Goal: Task Accomplishment & Management: Complete application form

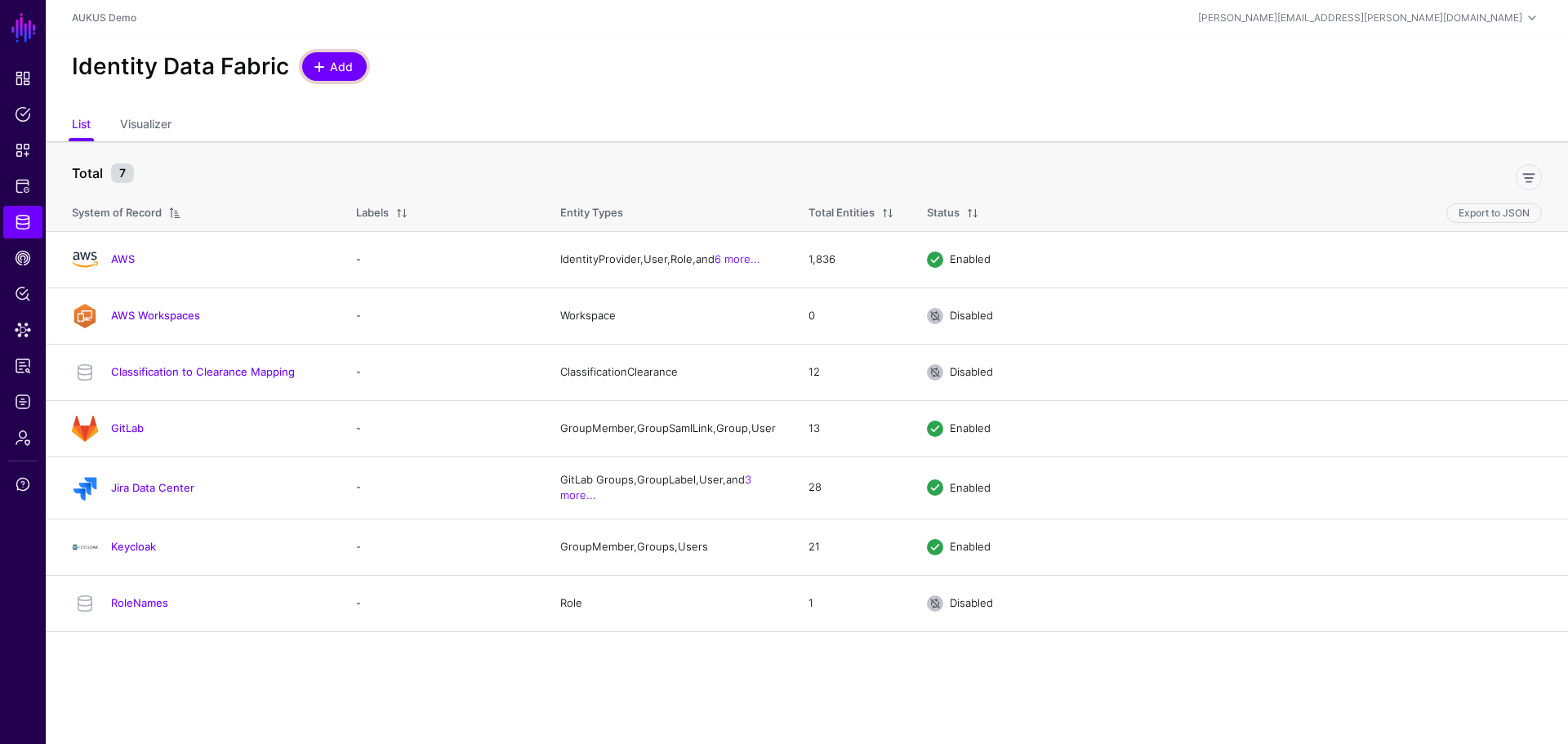
click at [333, 67] on span "Add" at bounding box center [342, 66] width 27 height 17
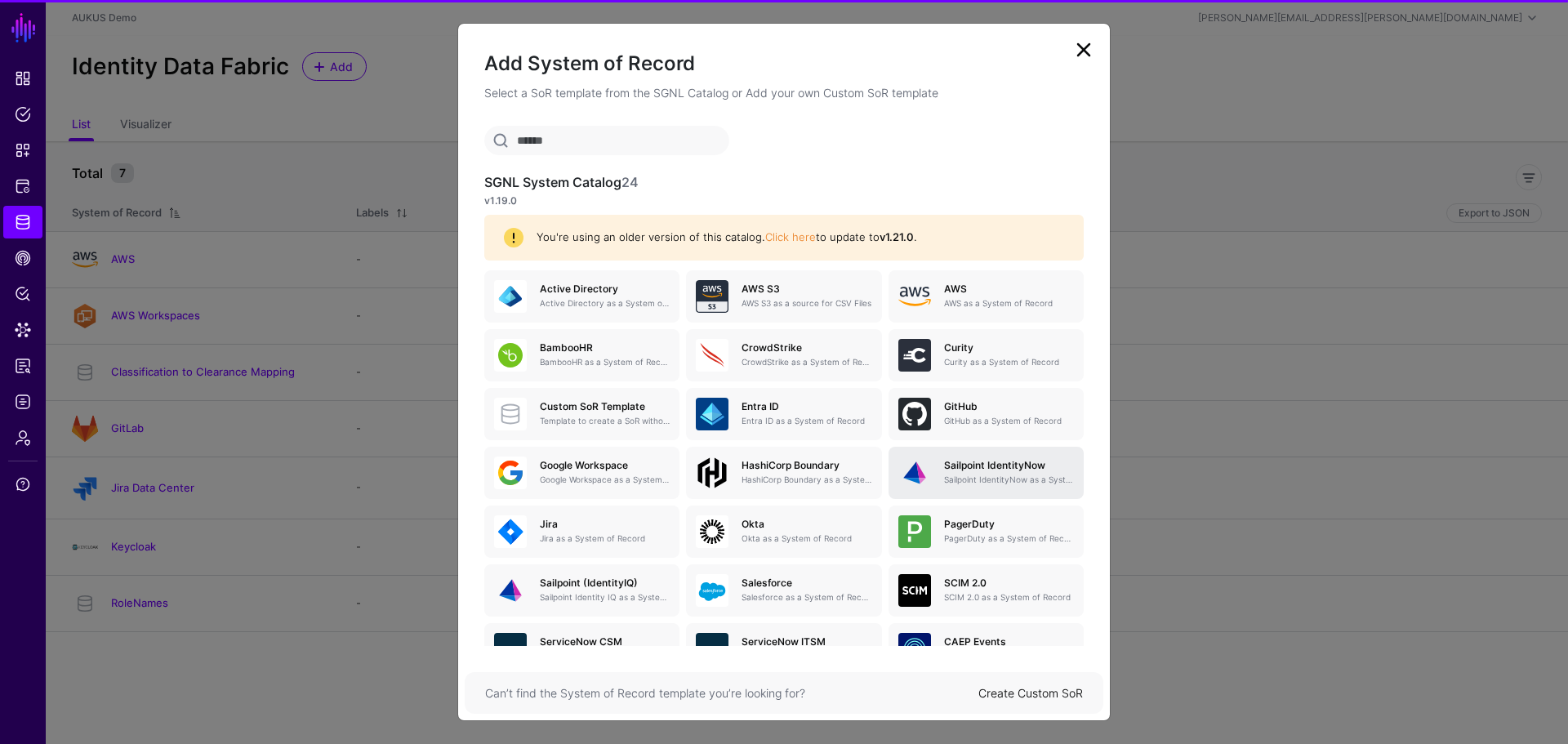
click at [1035, 488] on div "Sailpoint IdentityNow Sailpoint IdentityNow as a System of Record" at bounding box center [986, 473] width 176 height 33
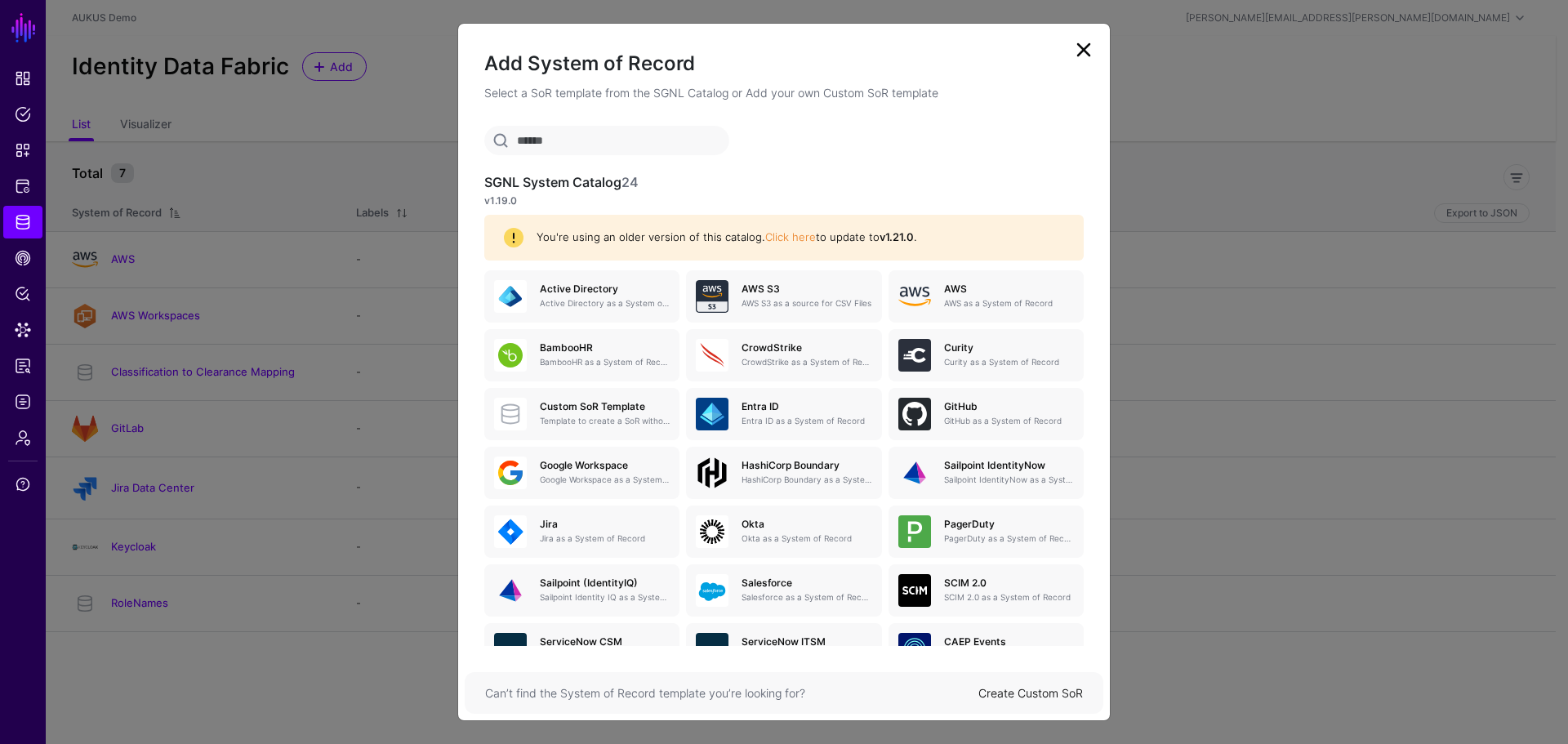
click at [1062, 694] on link "Create Custom SoR" at bounding box center [1030, 693] width 104 height 14
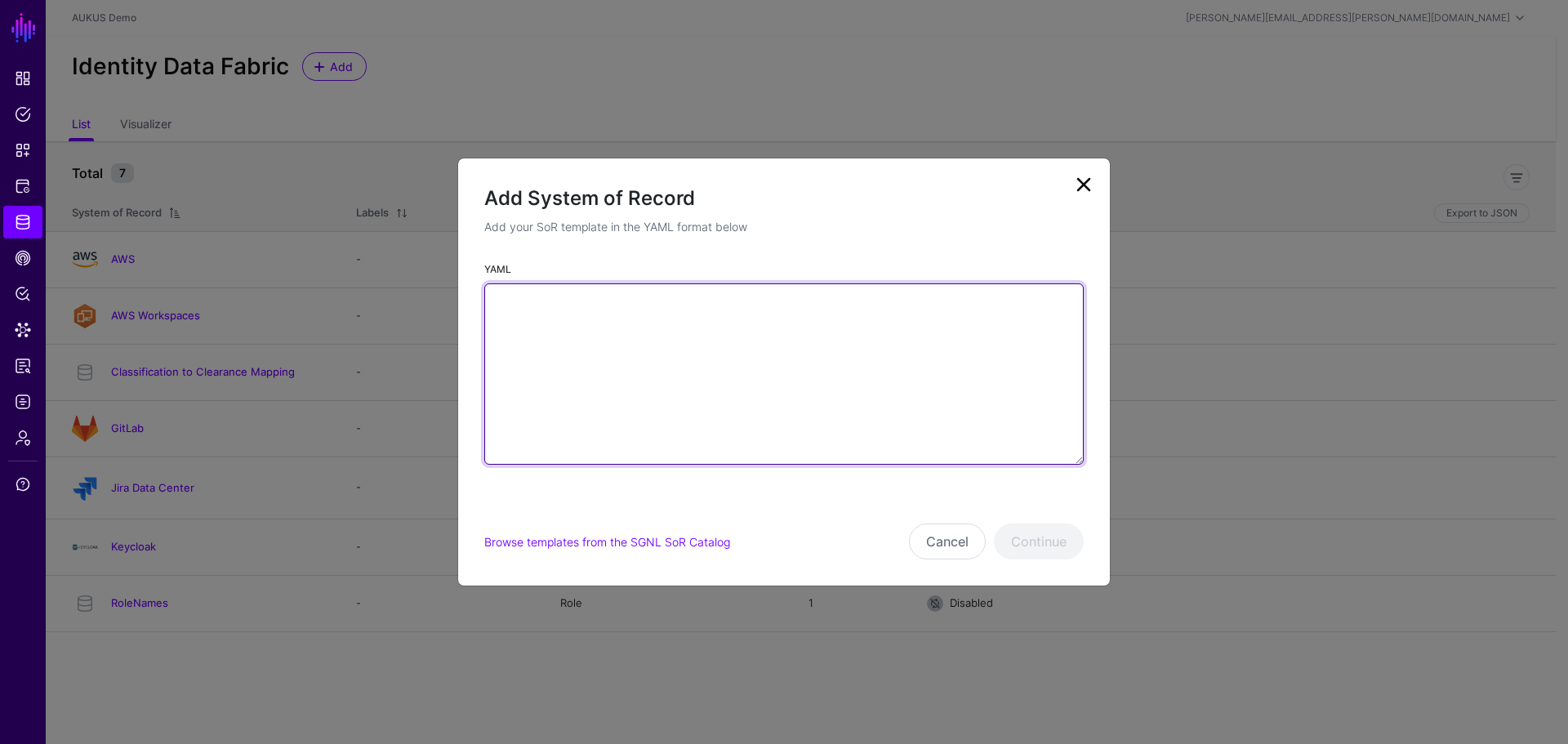
click at [601, 432] on textarea "YAML" at bounding box center [784, 374] width 600 height 181
paste textarea "**********"
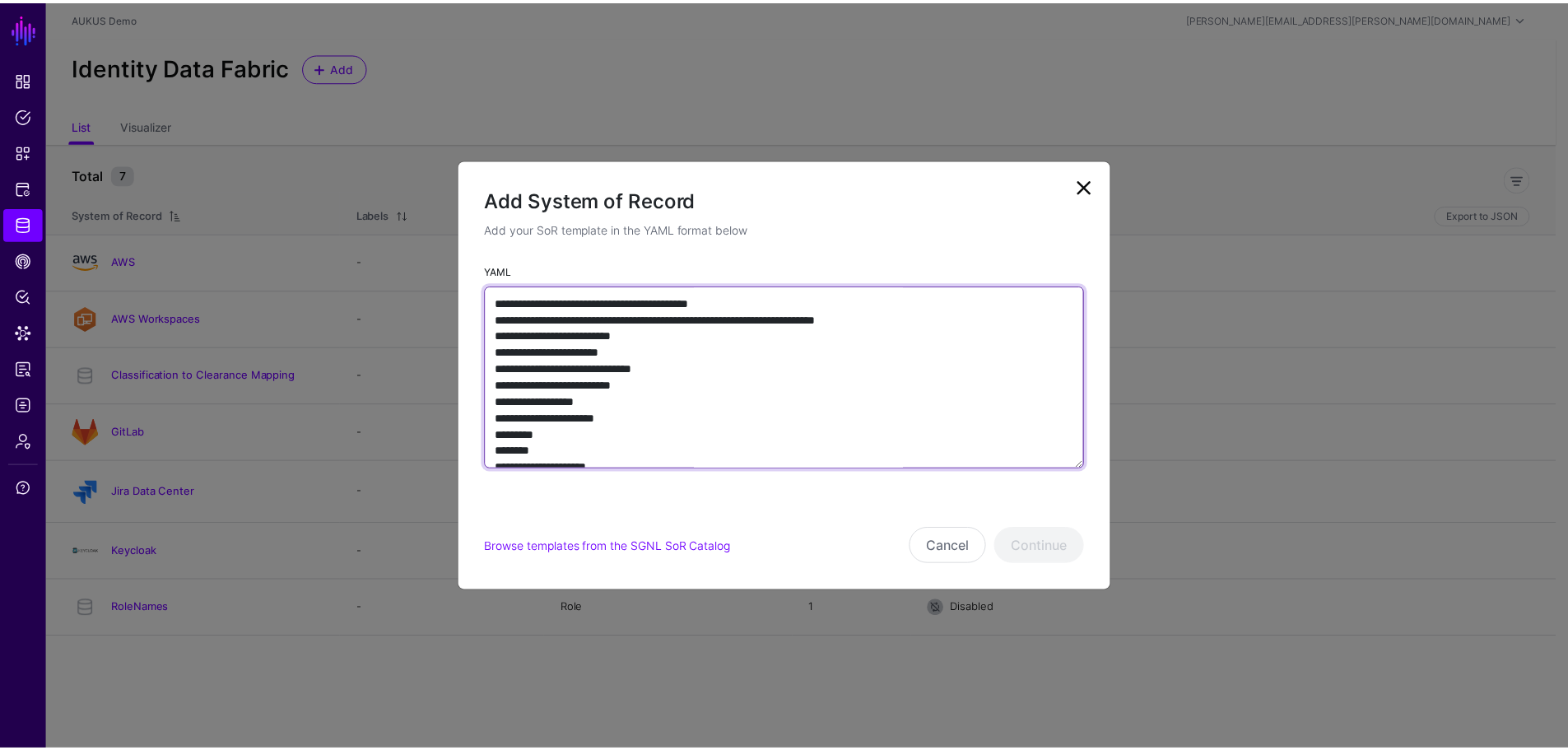
scroll to position [205, 0]
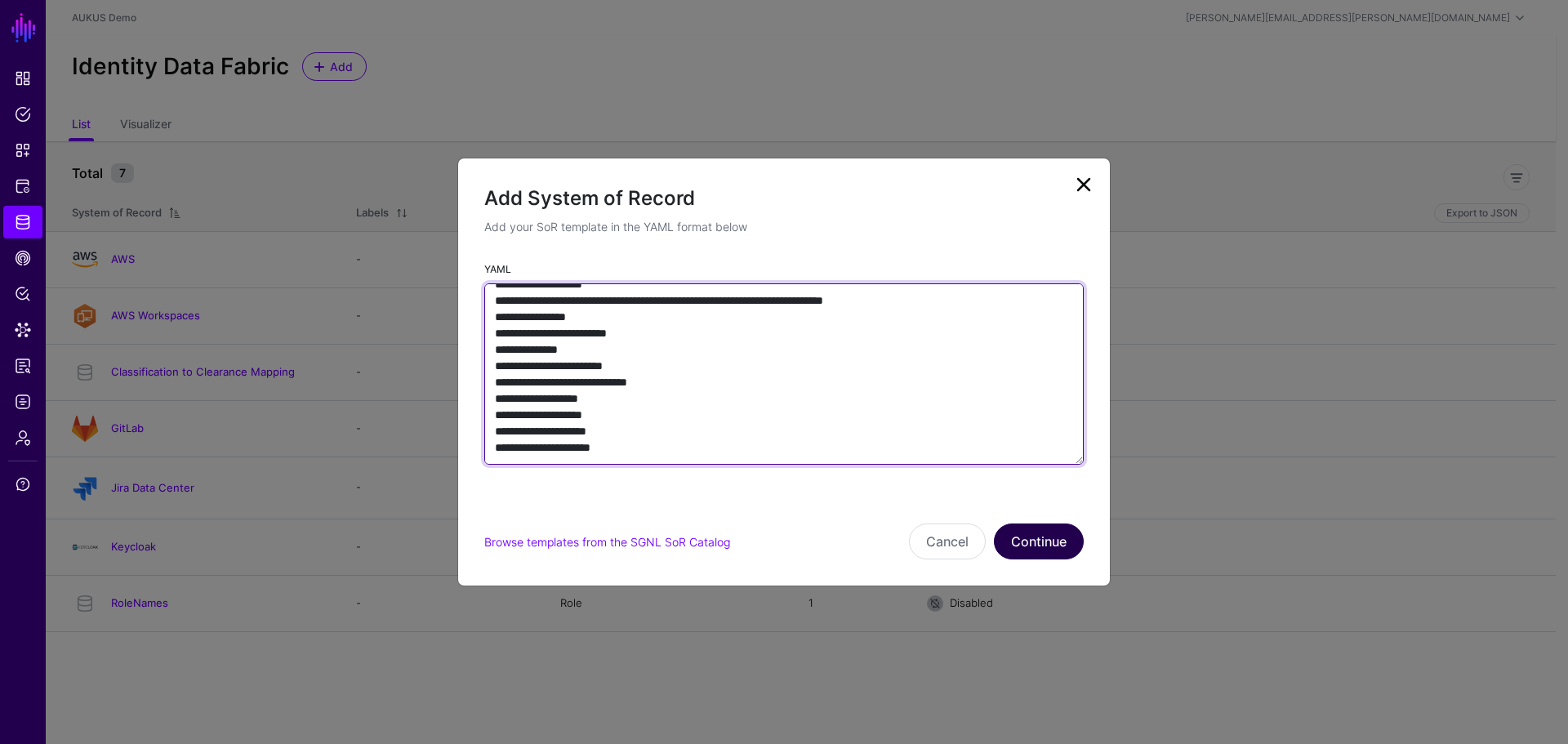
type textarea "**********"
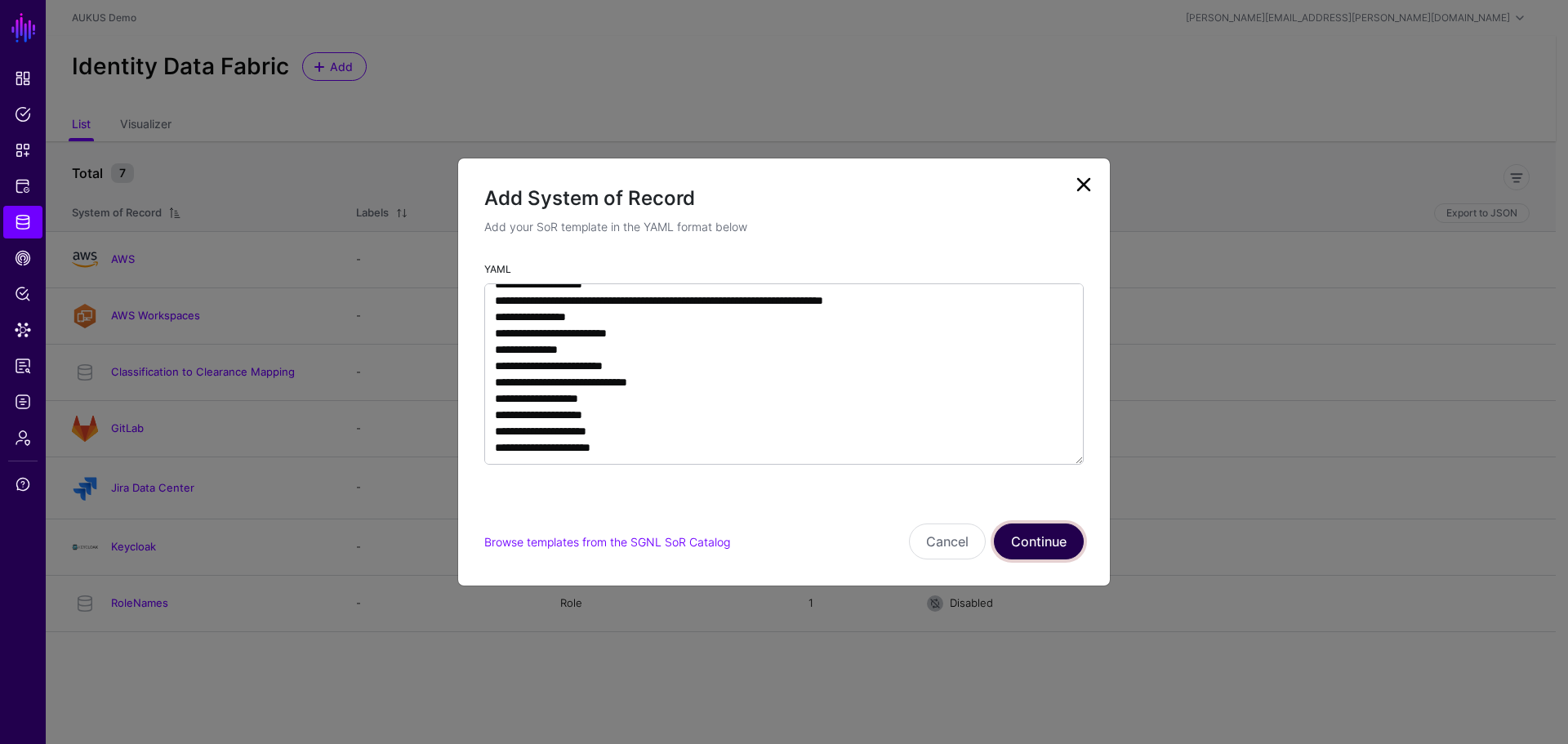
click at [1053, 540] on button "Continue" at bounding box center [1039, 541] width 90 height 36
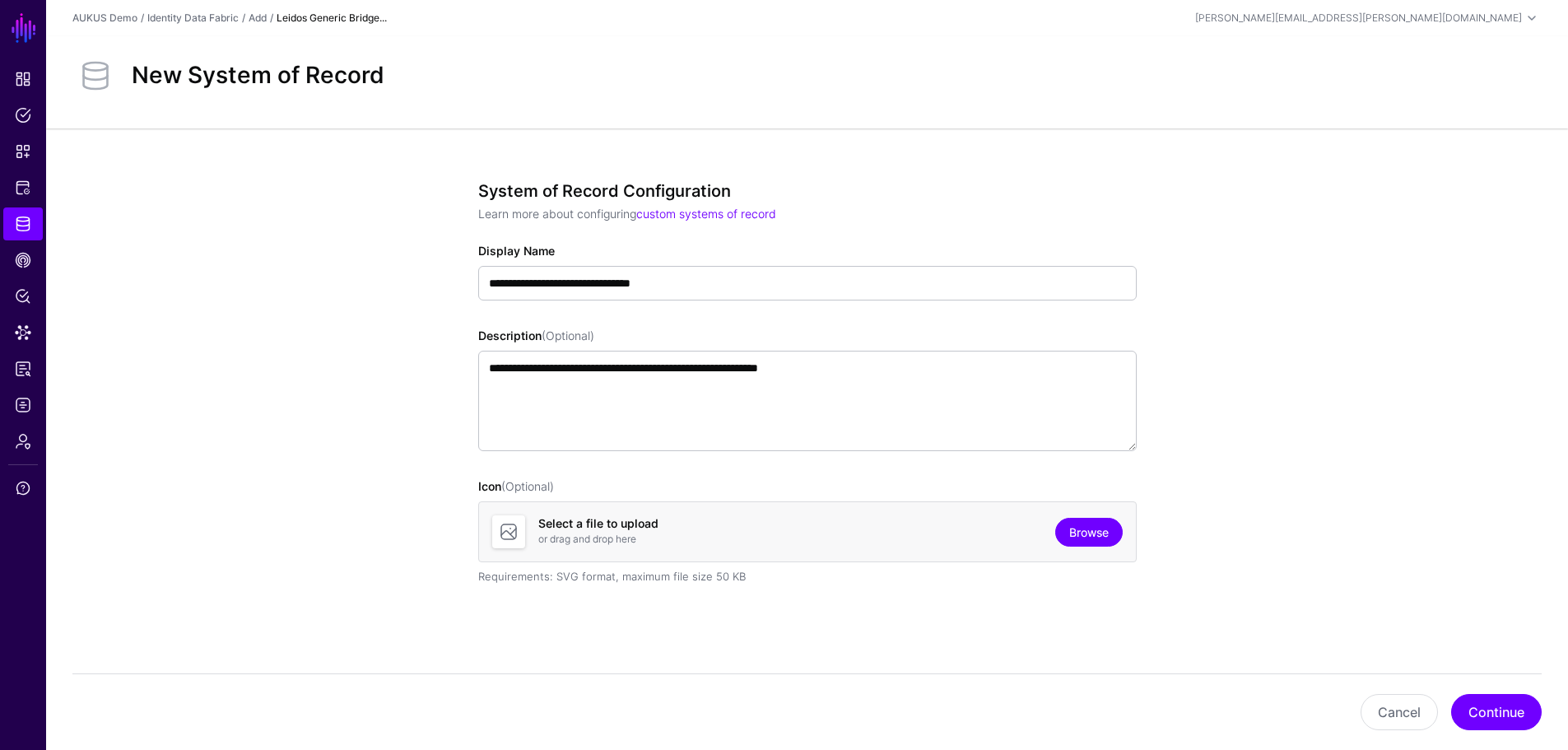
click at [1087, 525] on link "Browse" at bounding box center [1089, 532] width 68 height 29
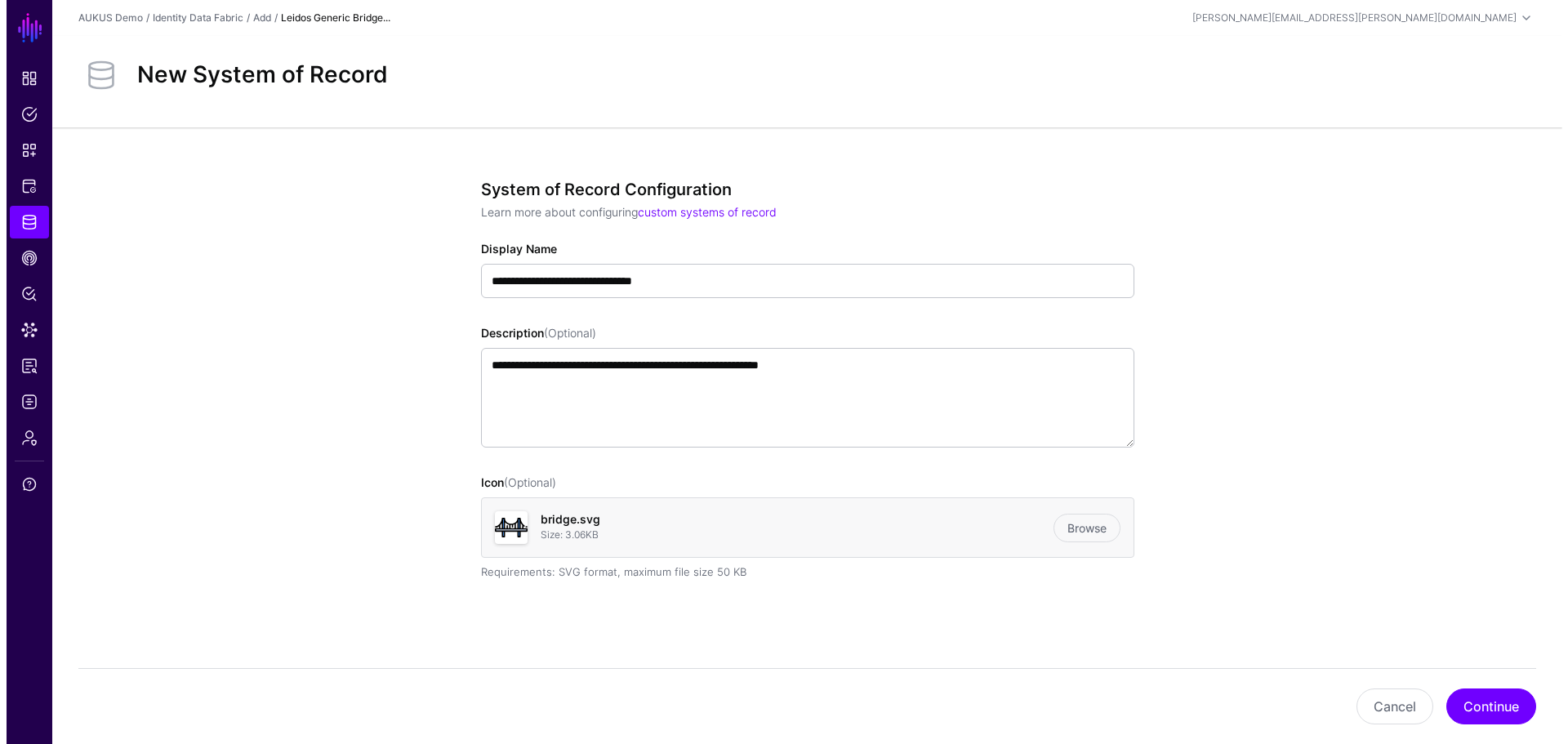
scroll to position [219, 0]
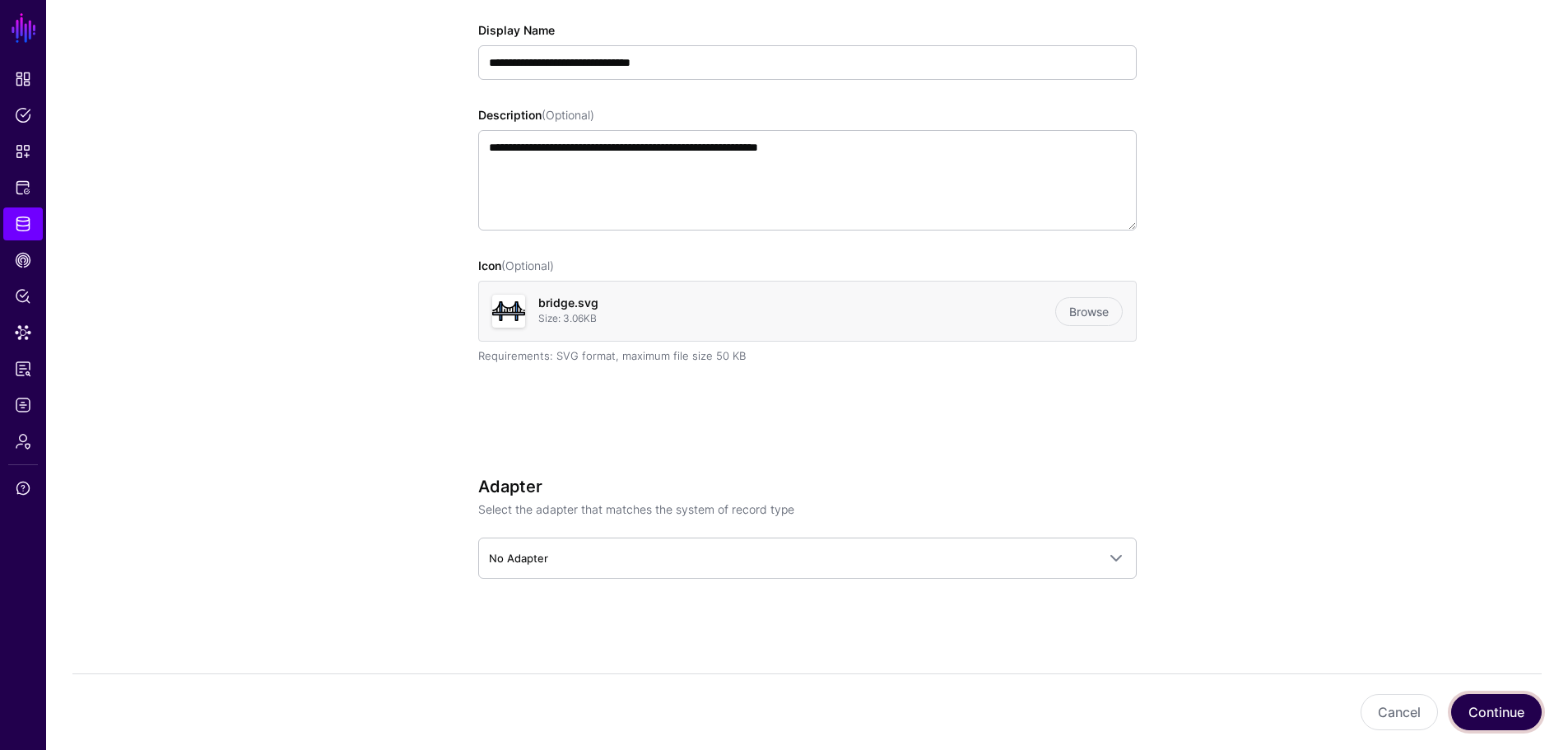
click at [1491, 703] on button "Continue" at bounding box center [1496, 712] width 91 height 36
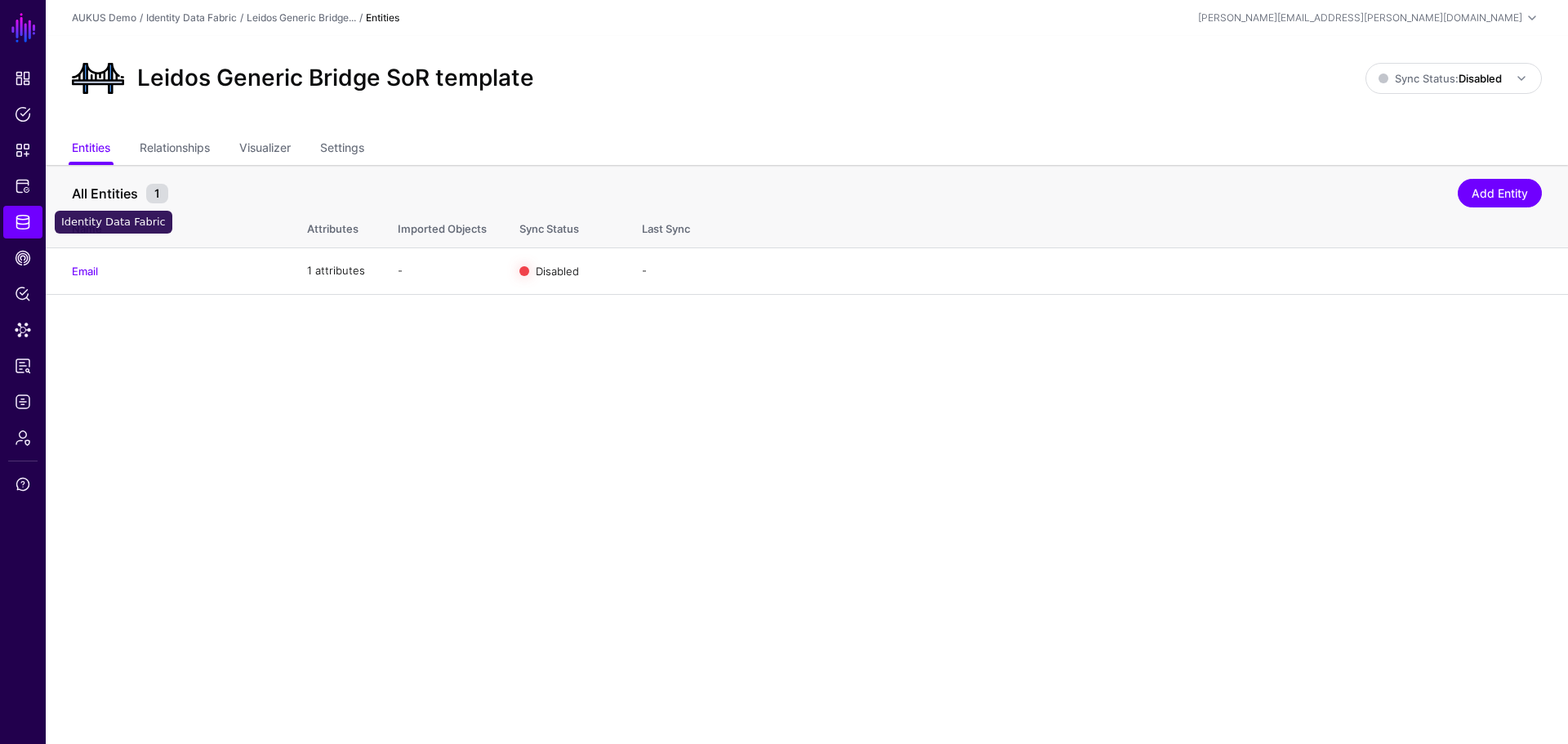
drag, startPoint x: 14, startPoint y: 220, endPoint x: 127, endPoint y: 296, distance: 136.2
click at [14, 220] on link "Identity Data Fabric" at bounding box center [23, 222] width 39 height 33
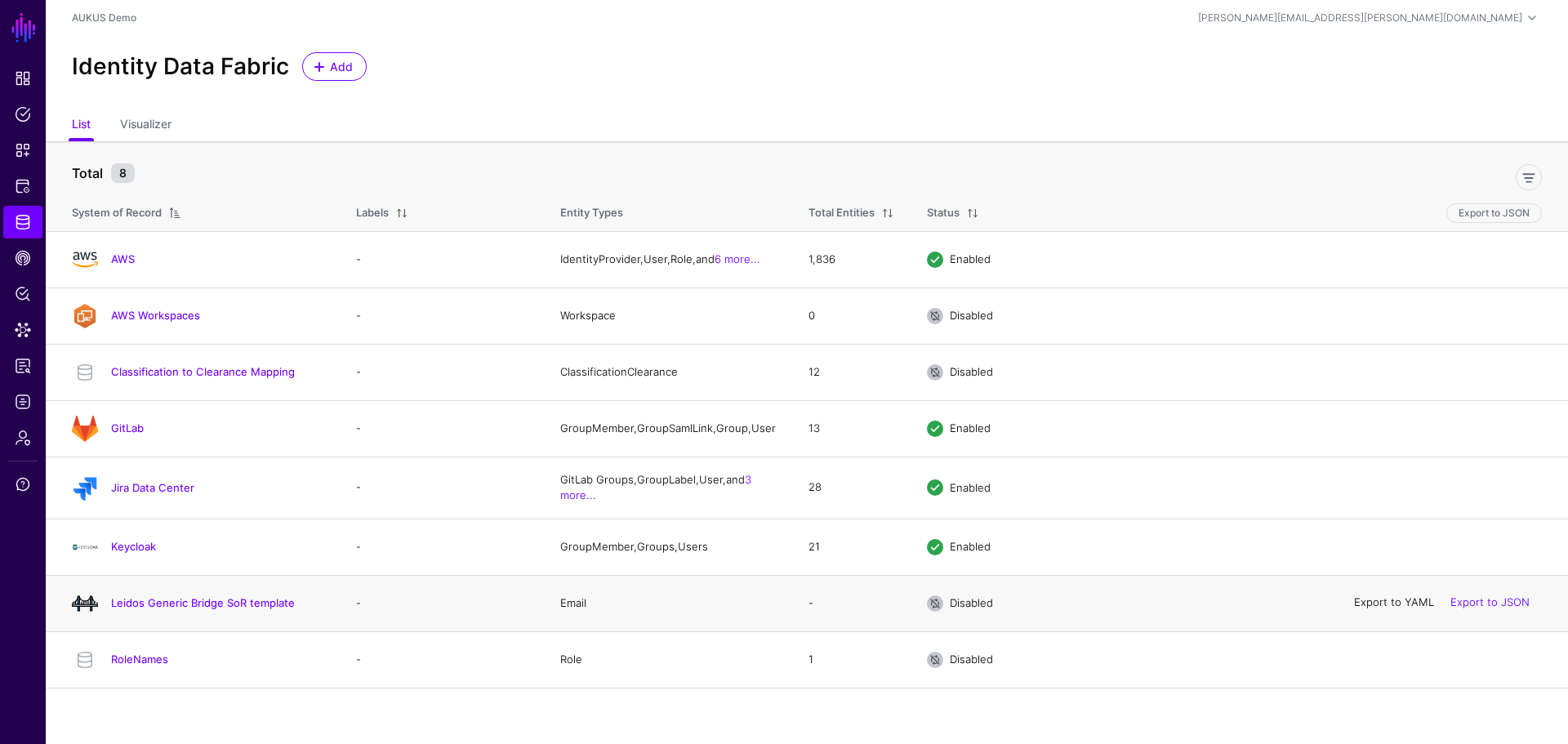
click at [1398, 609] on link "Export to YAML" at bounding box center [1393, 603] width 80 height 13
click at [1400, 609] on link "Export to YAML" at bounding box center [1393, 603] width 80 height 13
click at [253, 609] on link "Leidos Generic Bridge SoR template" at bounding box center [202, 603] width 184 height 13
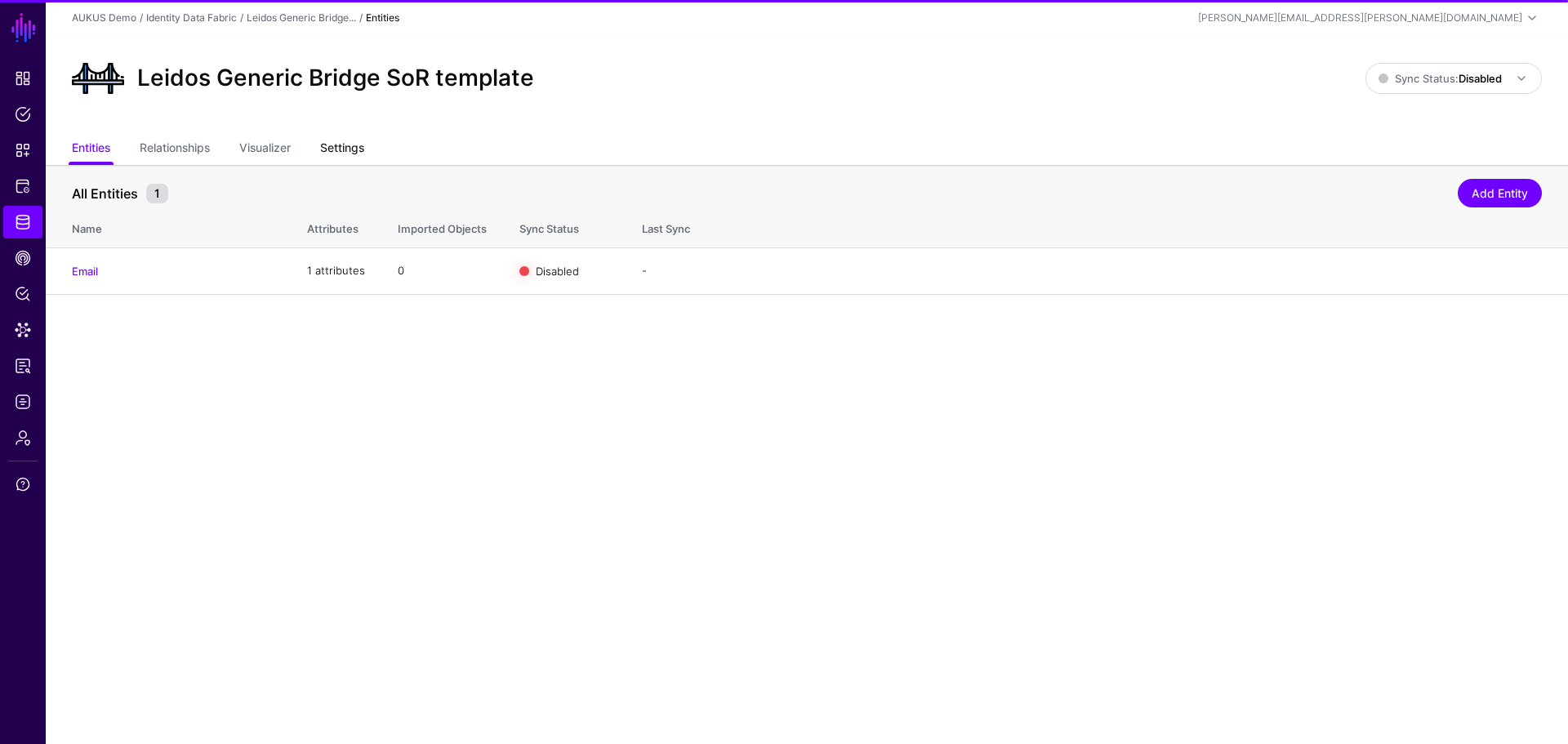
click at [348, 150] on link "Settings" at bounding box center [342, 149] width 45 height 31
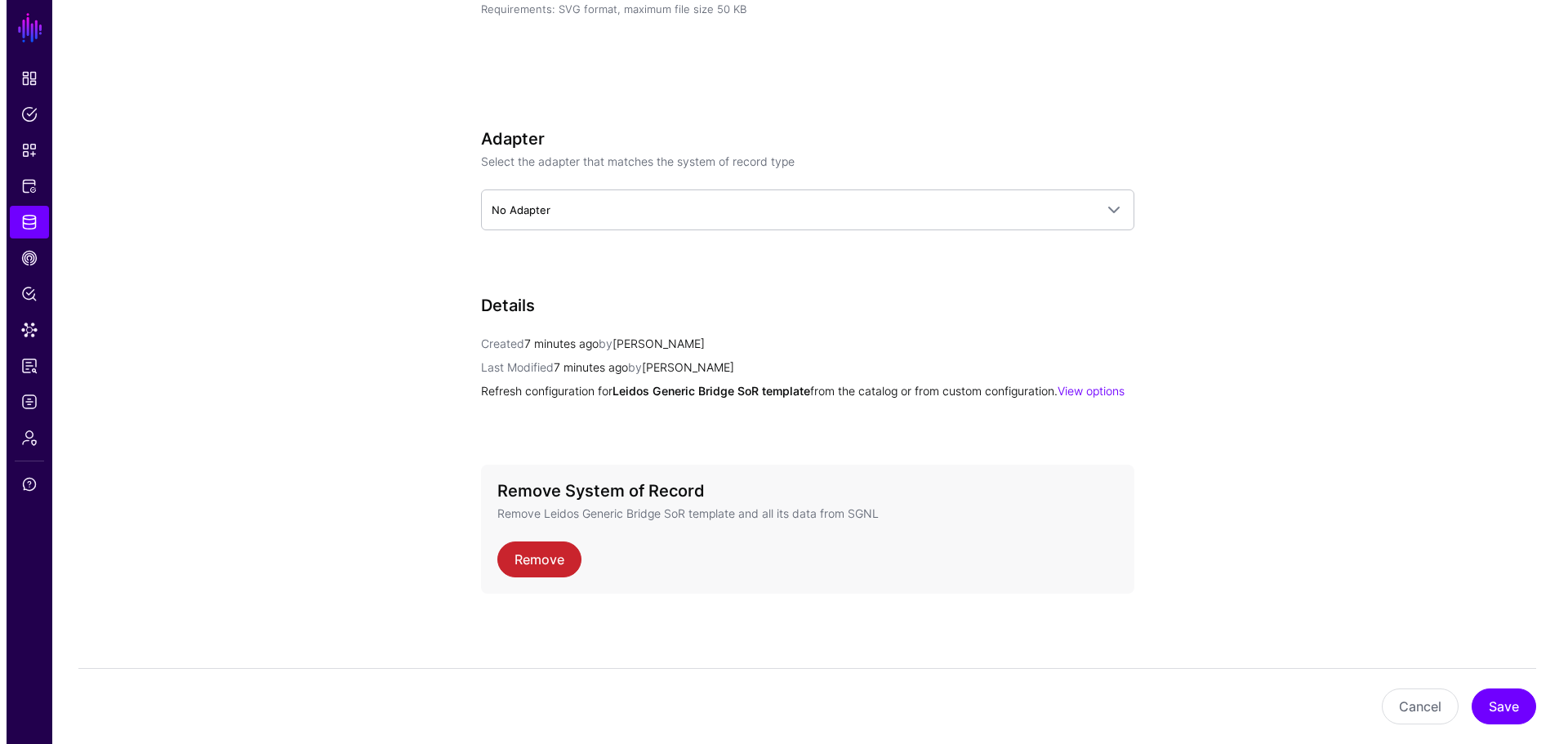
scroll to position [617, 0]
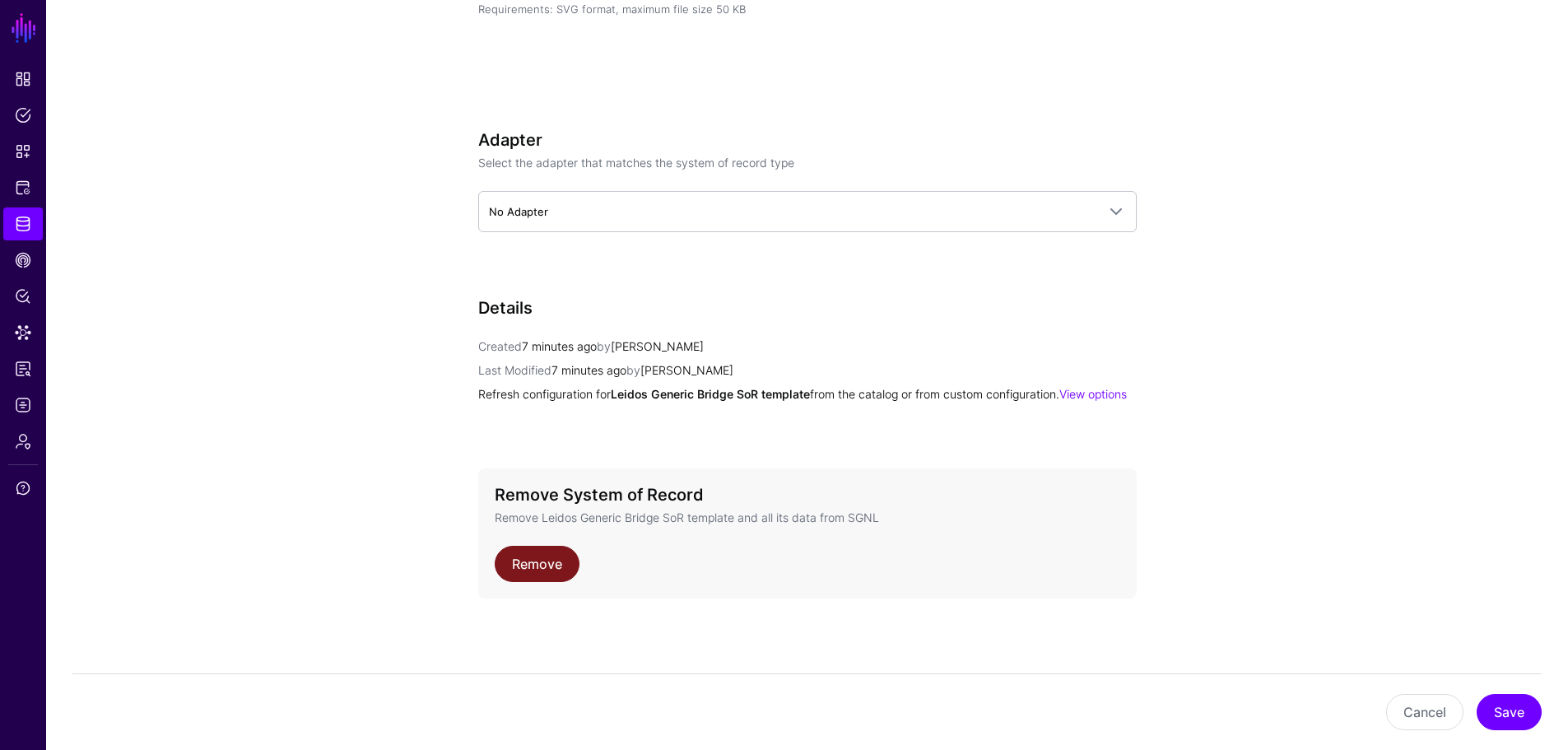
click at [542, 564] on link "Remove" at bounding box center [536, 564] width 85 height 36
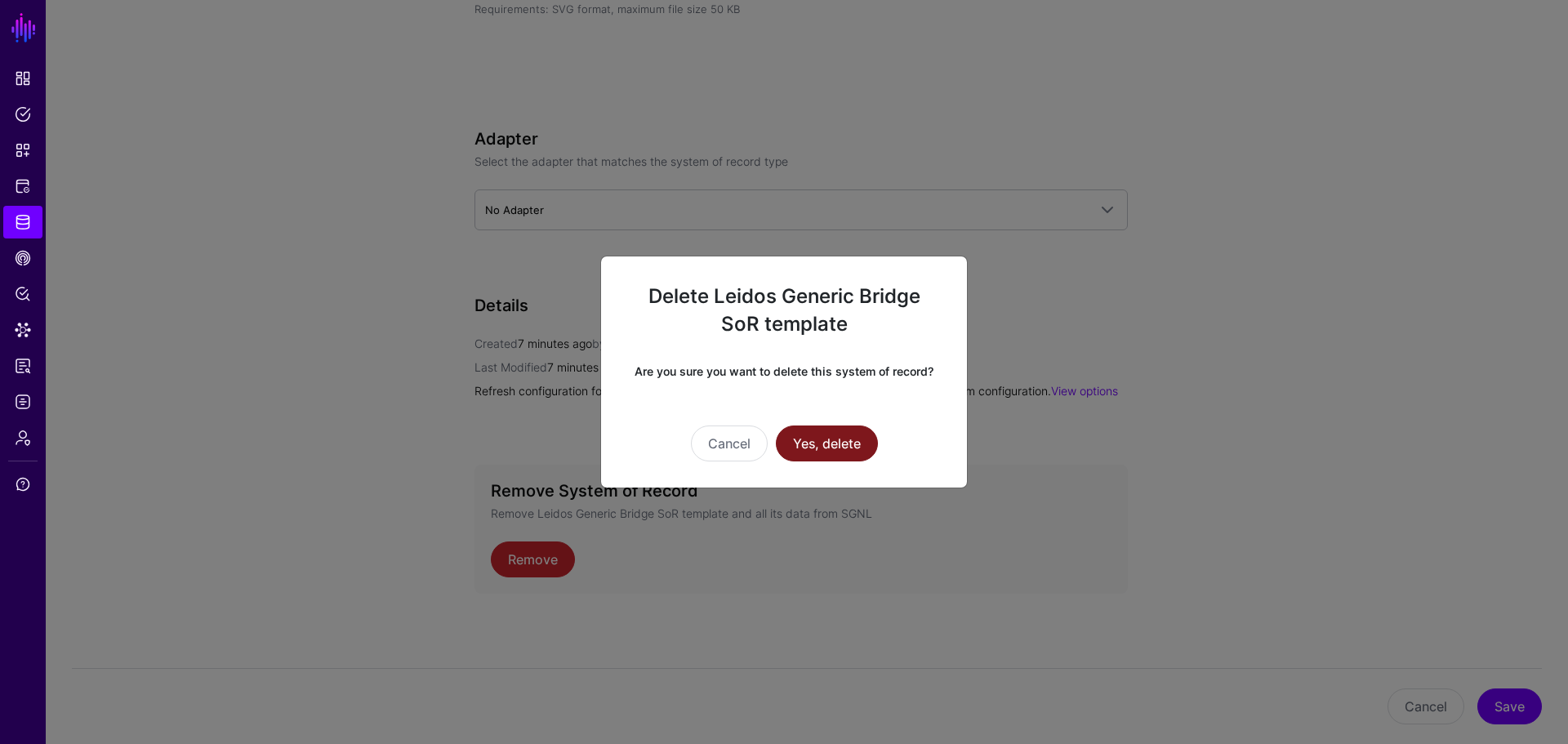
click at [826, 438] on button "Yes, delete" at bounding box center [827, 443] width 102 height 36
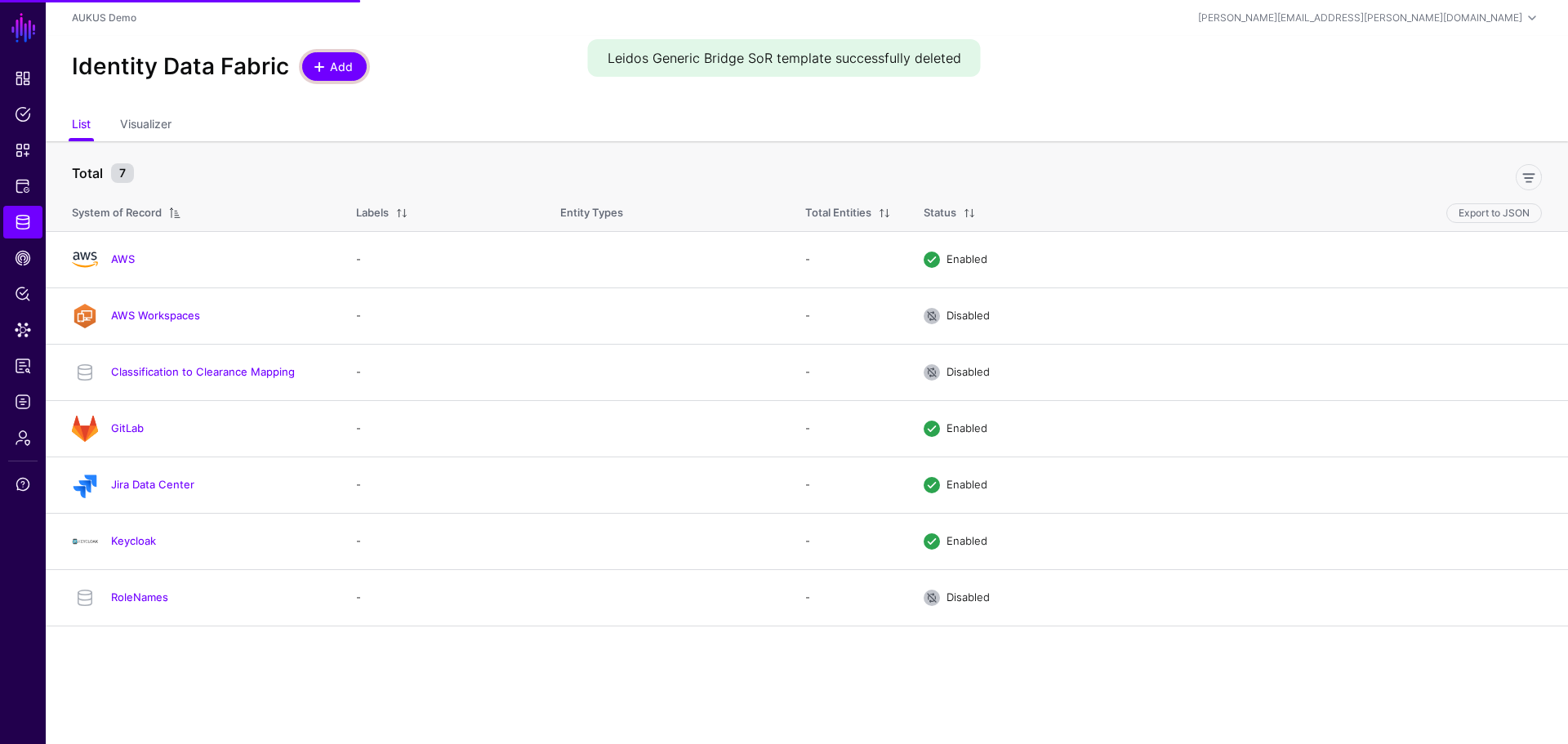
click at [336, 67] on span "Add" at bounding box center [342, 66] width 27 height 17
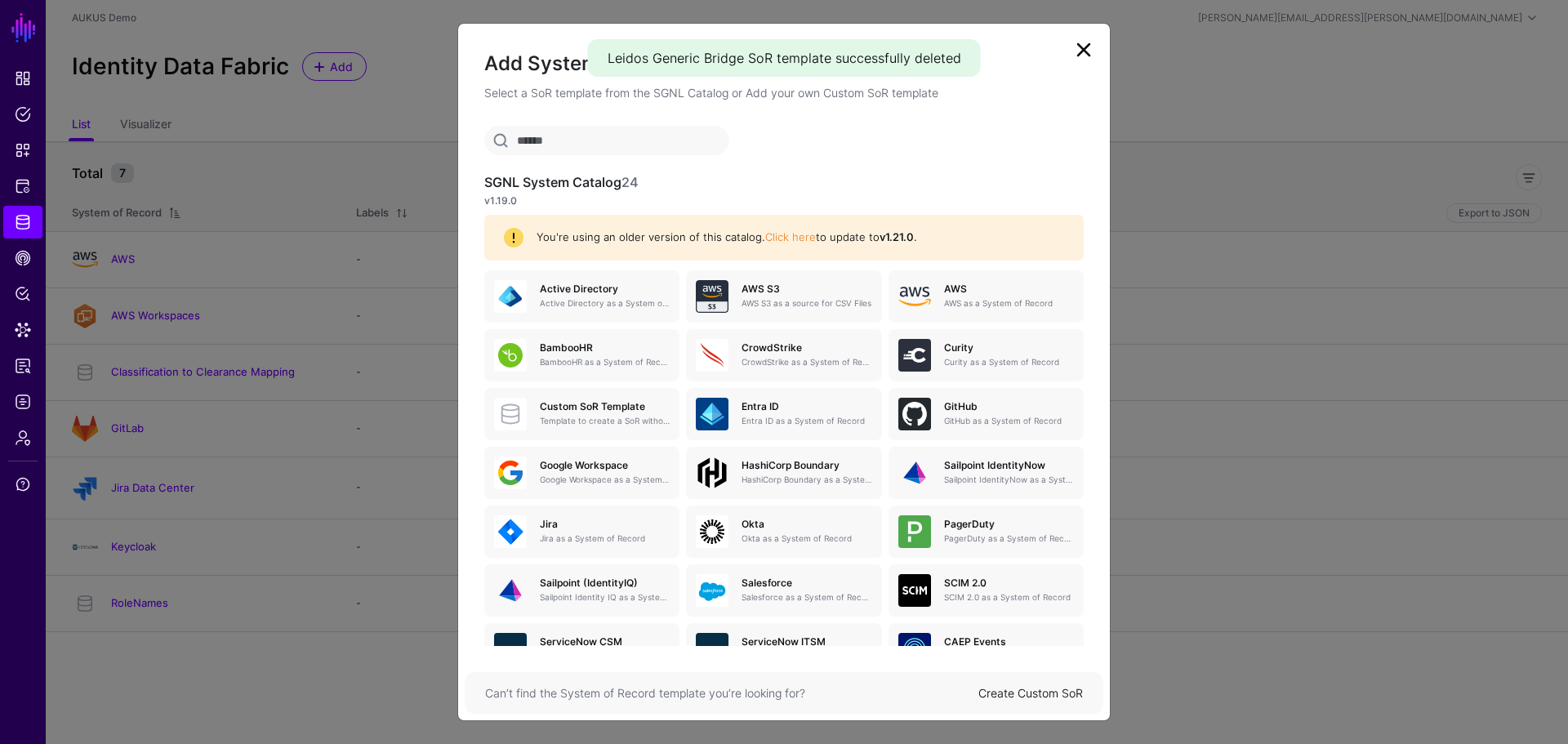
click at [1053, 682] on div "Can’t find the System of Record template you’re looking for? Create Custom SoR" at bounding box center [784, 693] width 639 height 42
click at [1047, 695] on link "Create Custom SoR" at bounding box center [1030, 693] width 104 height 14
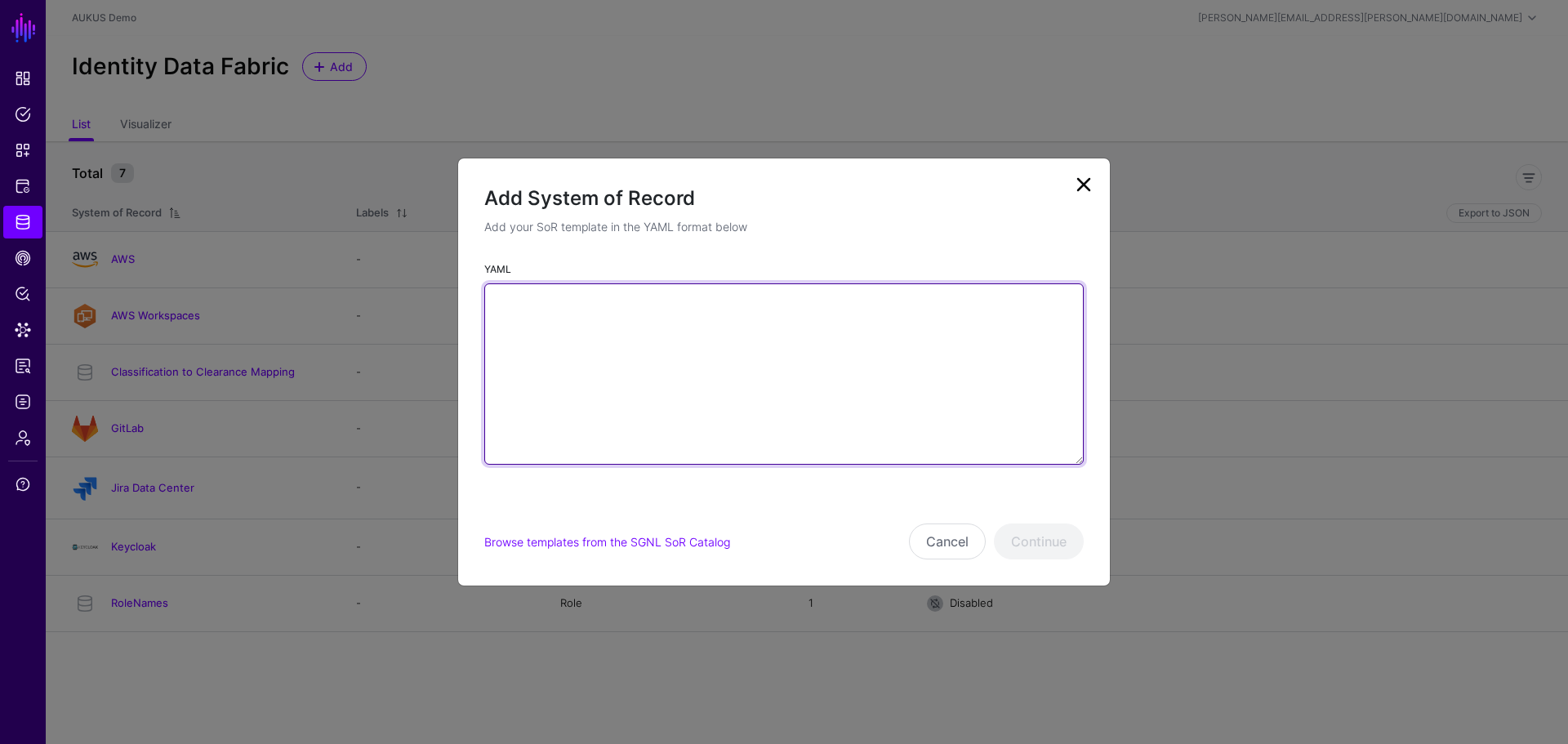
click at [549, 313] on textarea "YAML" at bounding box center [784, 374] width 600 height 181
paste textarea "**********"
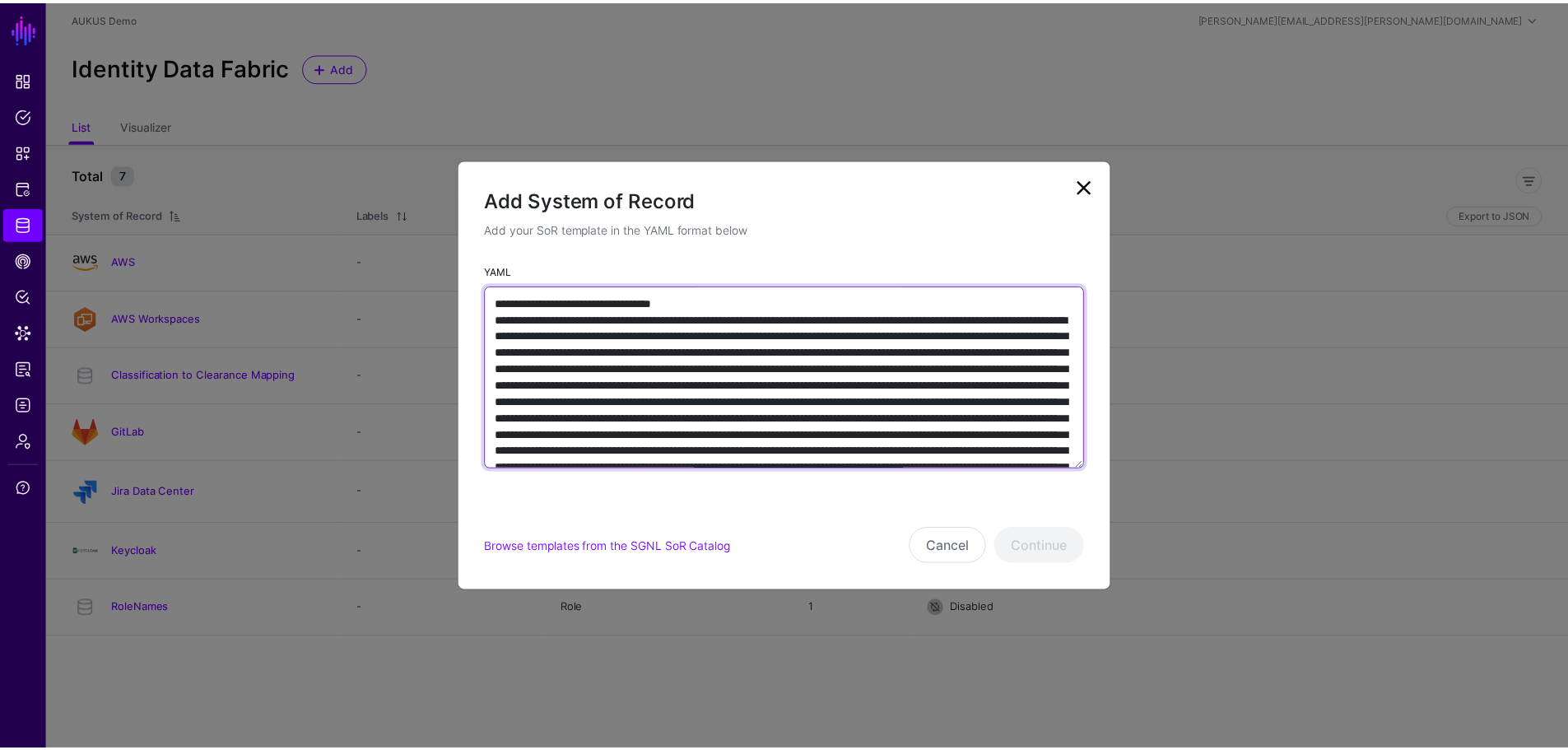
scroll to position [1094, 0]
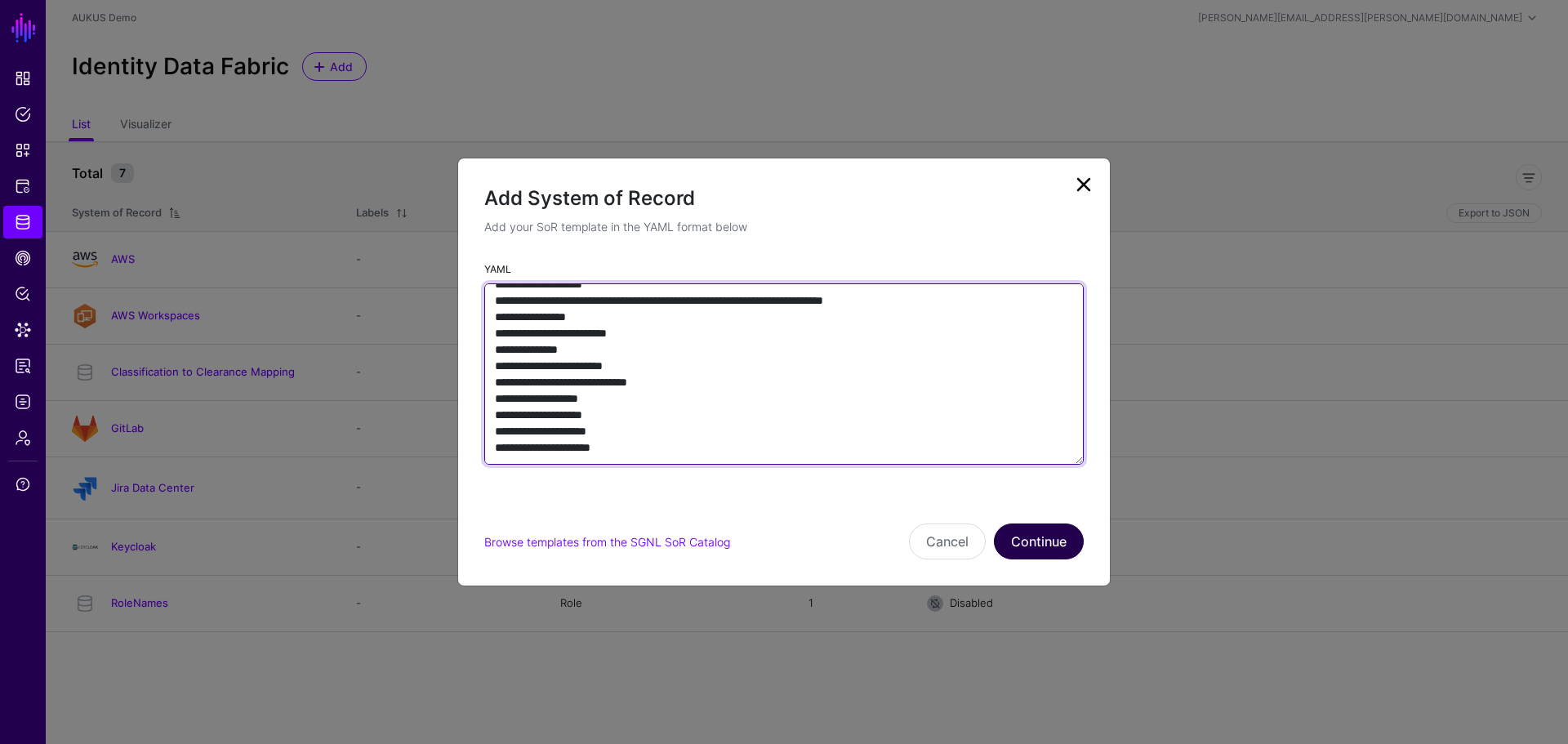
type textarea "**********"
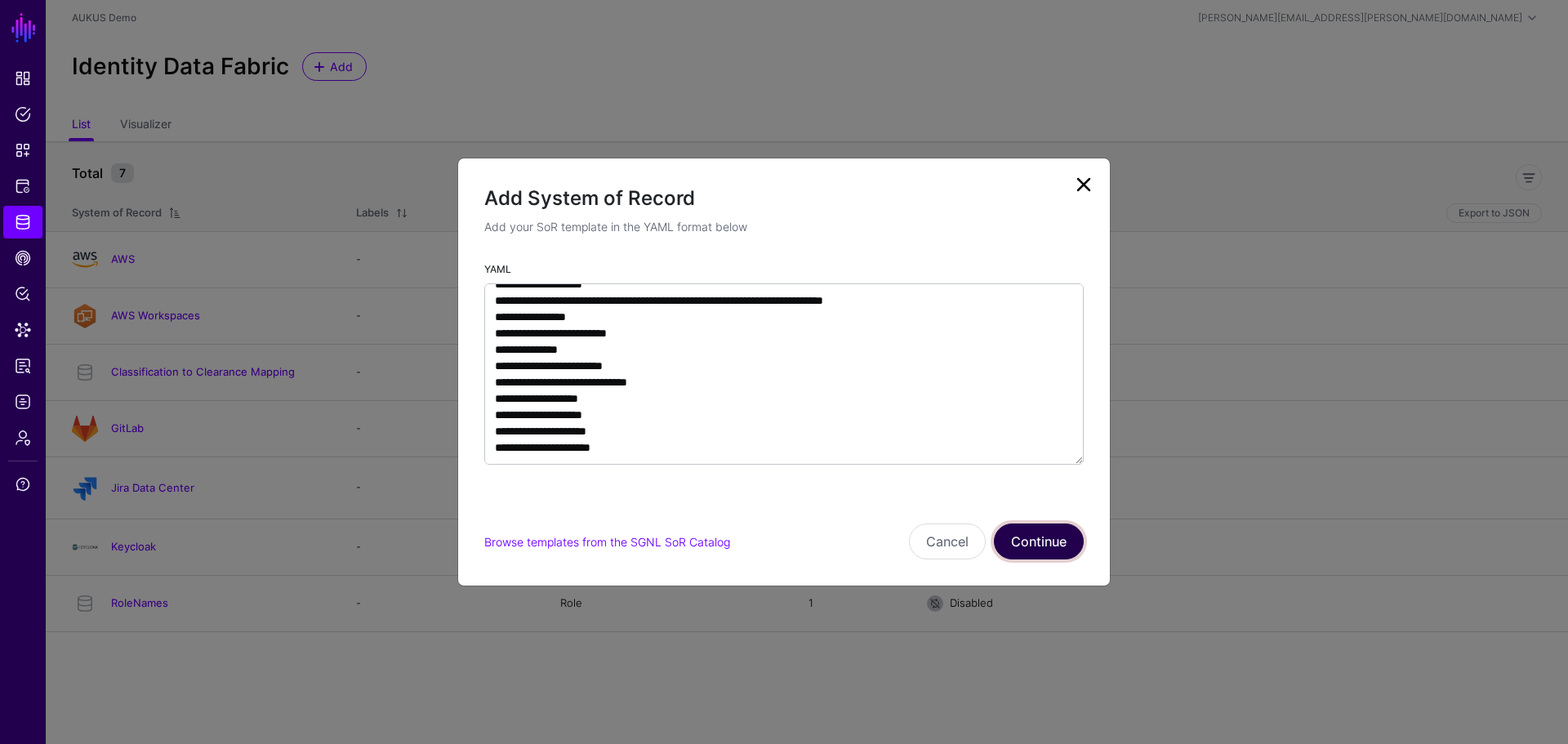
click at [1061, 543] on button "Continue" at bounding box center [1039, 541] width 90 height 36
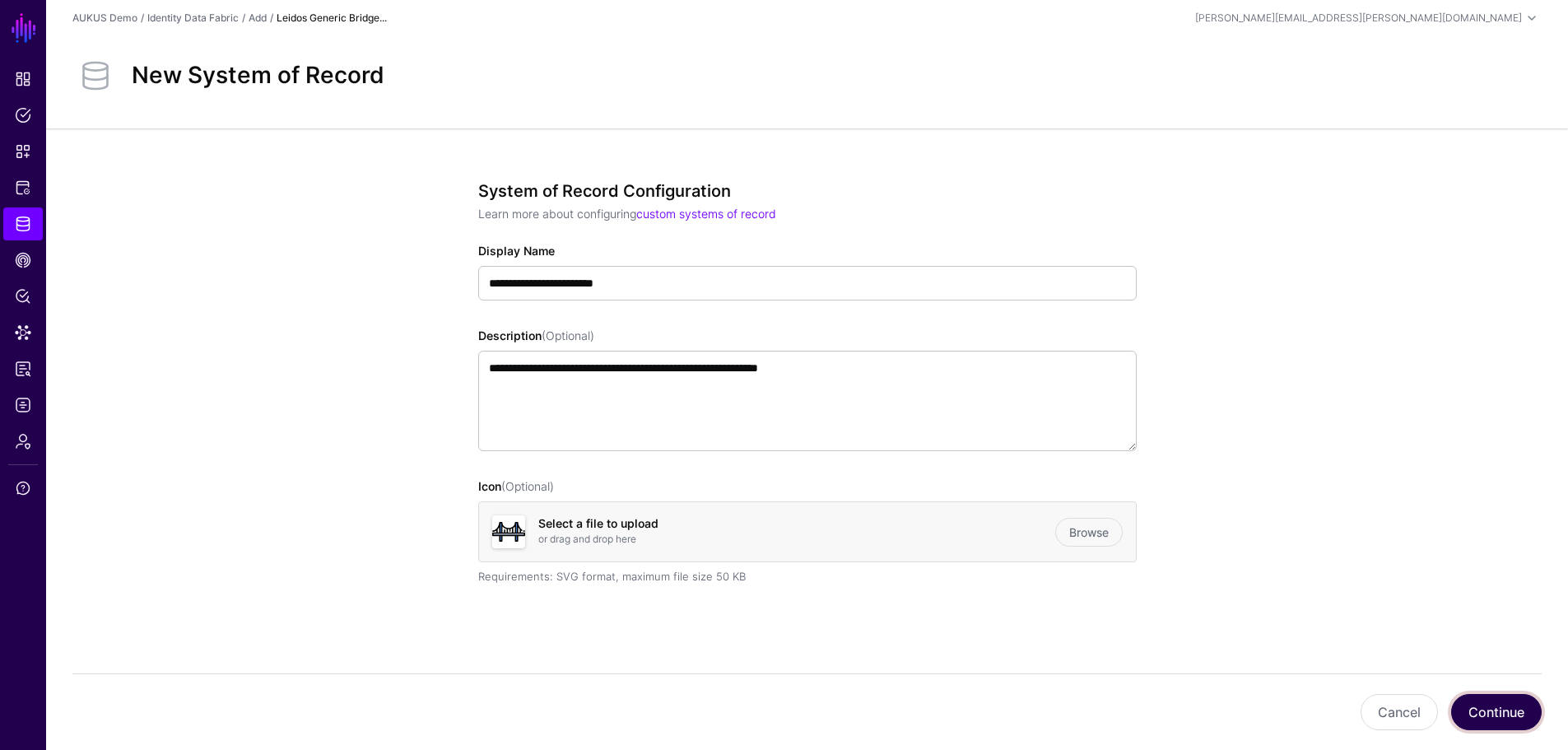
click at [1480, 699] on button "Continue" at bounding box center [1496, 712] width 91 height 36
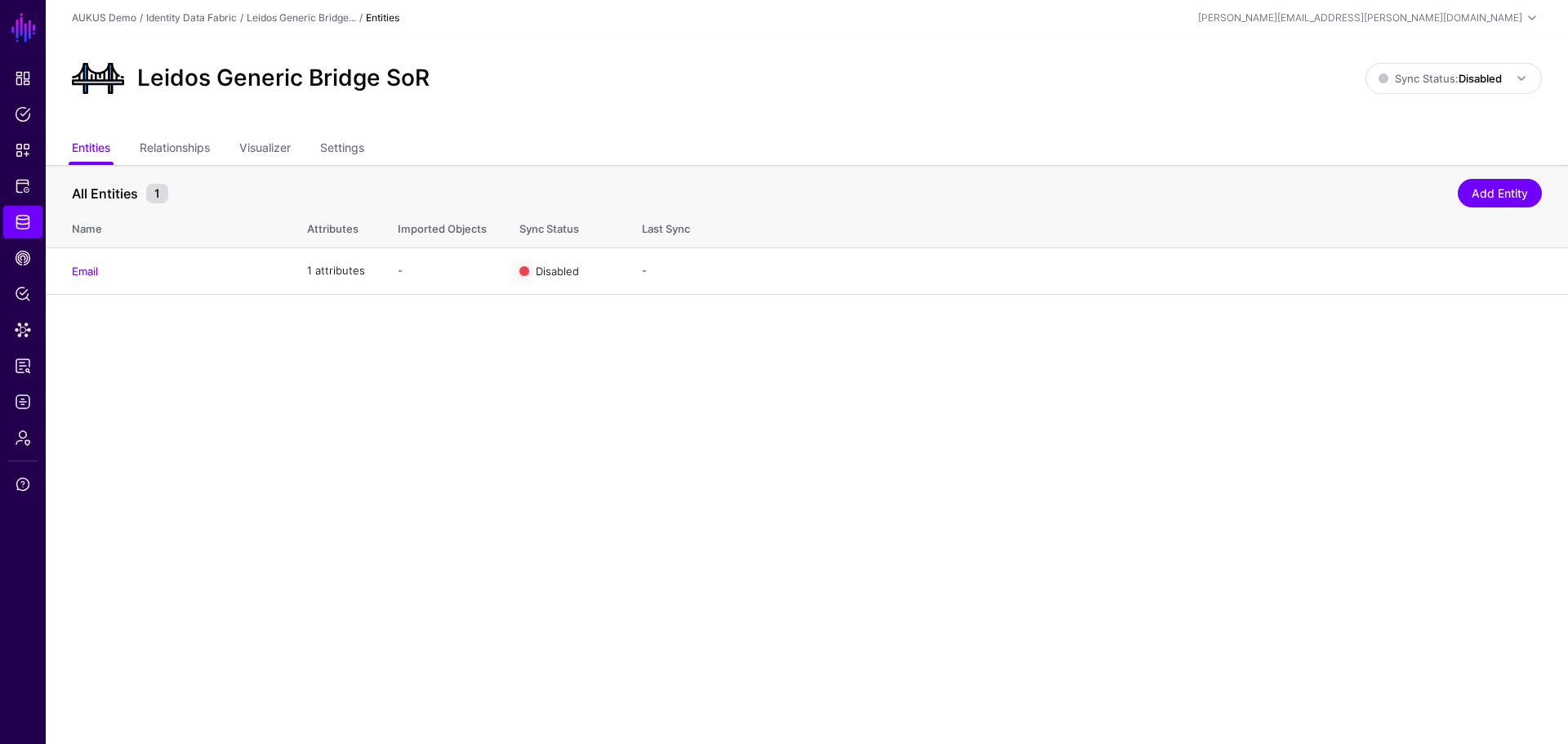
drag, startPoint x: 185, startPoint y: 148, endPoint x: 240, endPoint y: 219, distance: 89.8
click at [185, 148] on link "Relationships" at bounding box center [175, 149] width 71 height 31
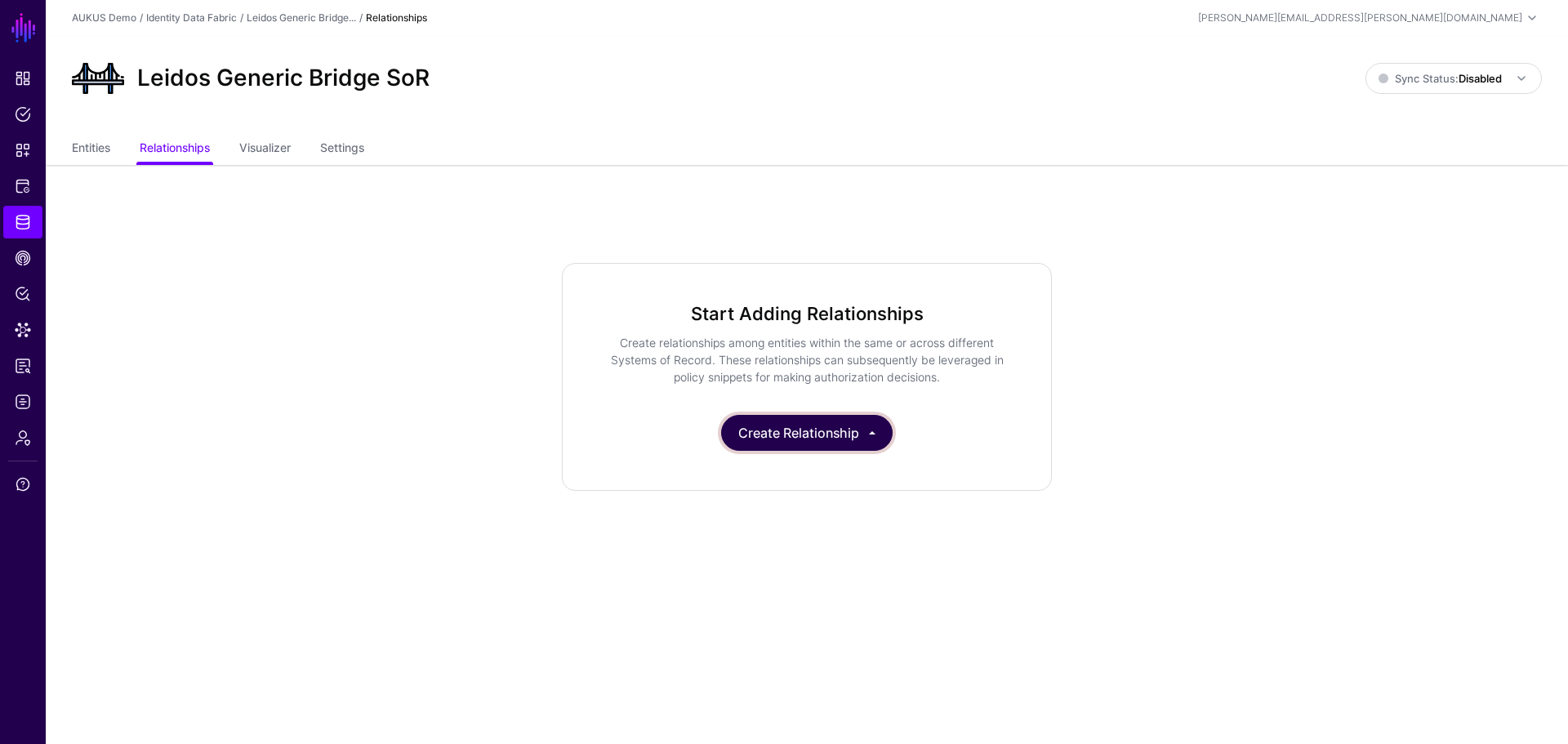
click at [844, 432] on button "Create Relationship" at bounding box center [807, 432] width 171 height 36
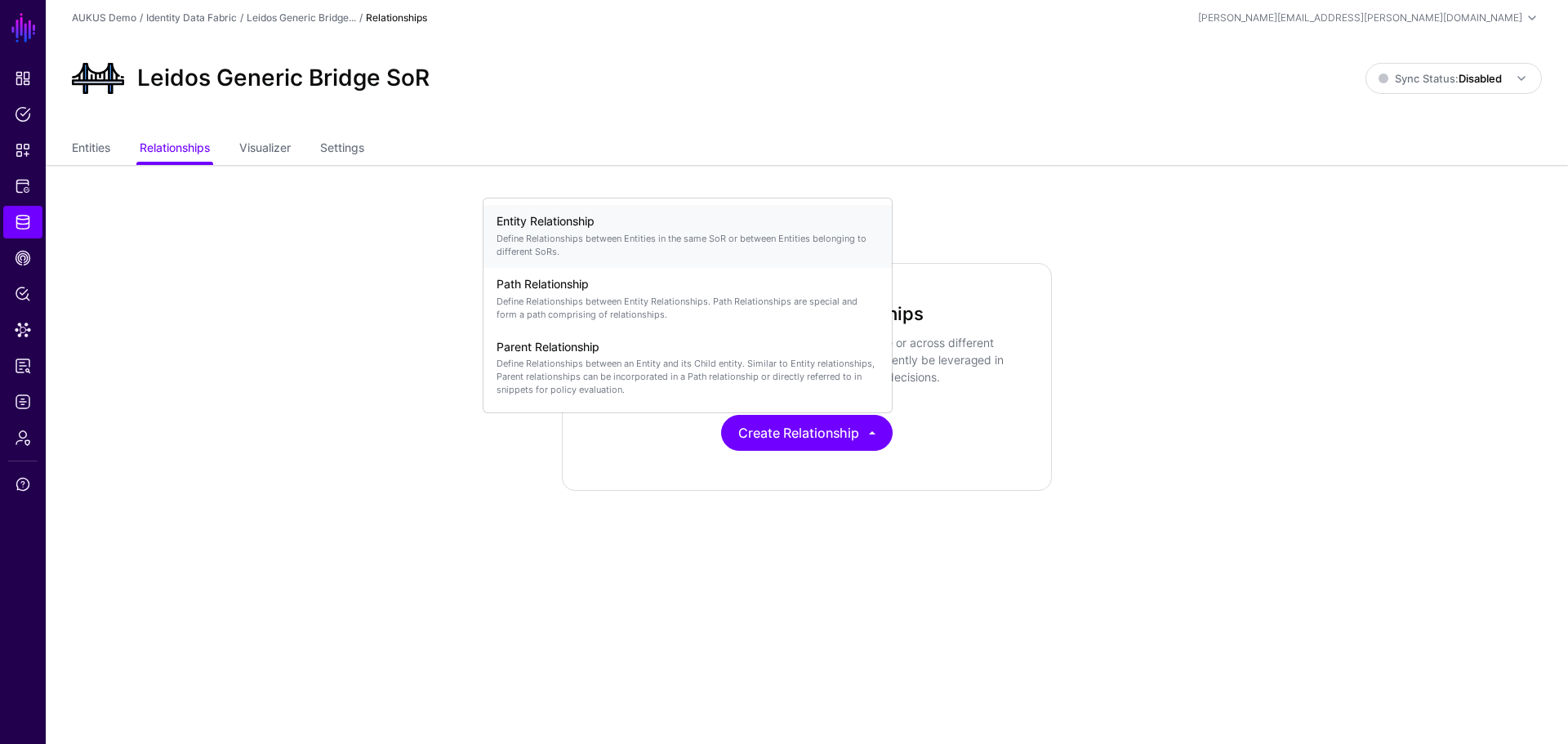
click at [545, 233] on p "Define Relationships between Entities in the same SoR or between Entities belon…" at bounding box center [687, 244] width 382 height 26
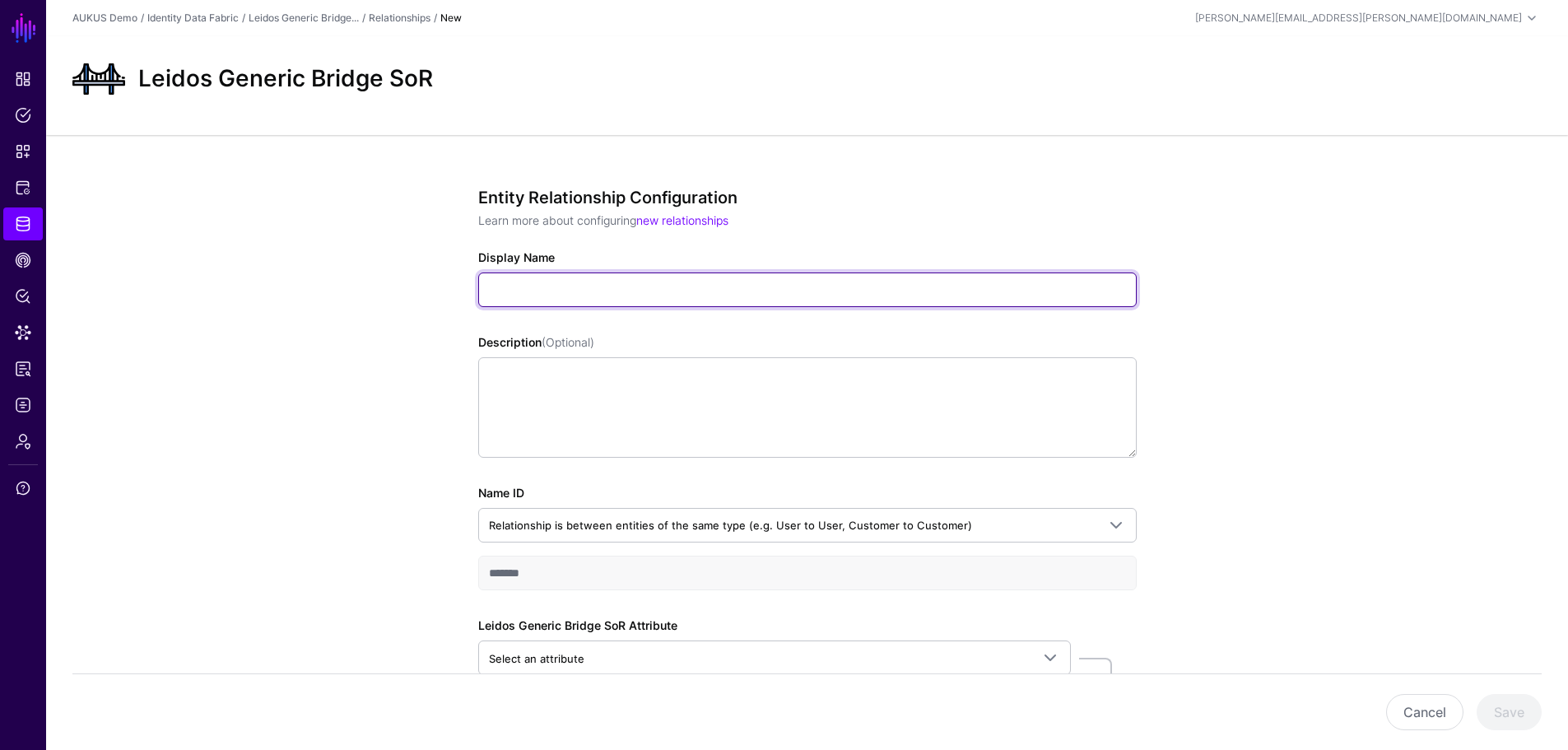
click at [529, 285] on input "Display Name" at bounding box center [807, 290] width 658 height 35
paste input "**********"
type input "**********"
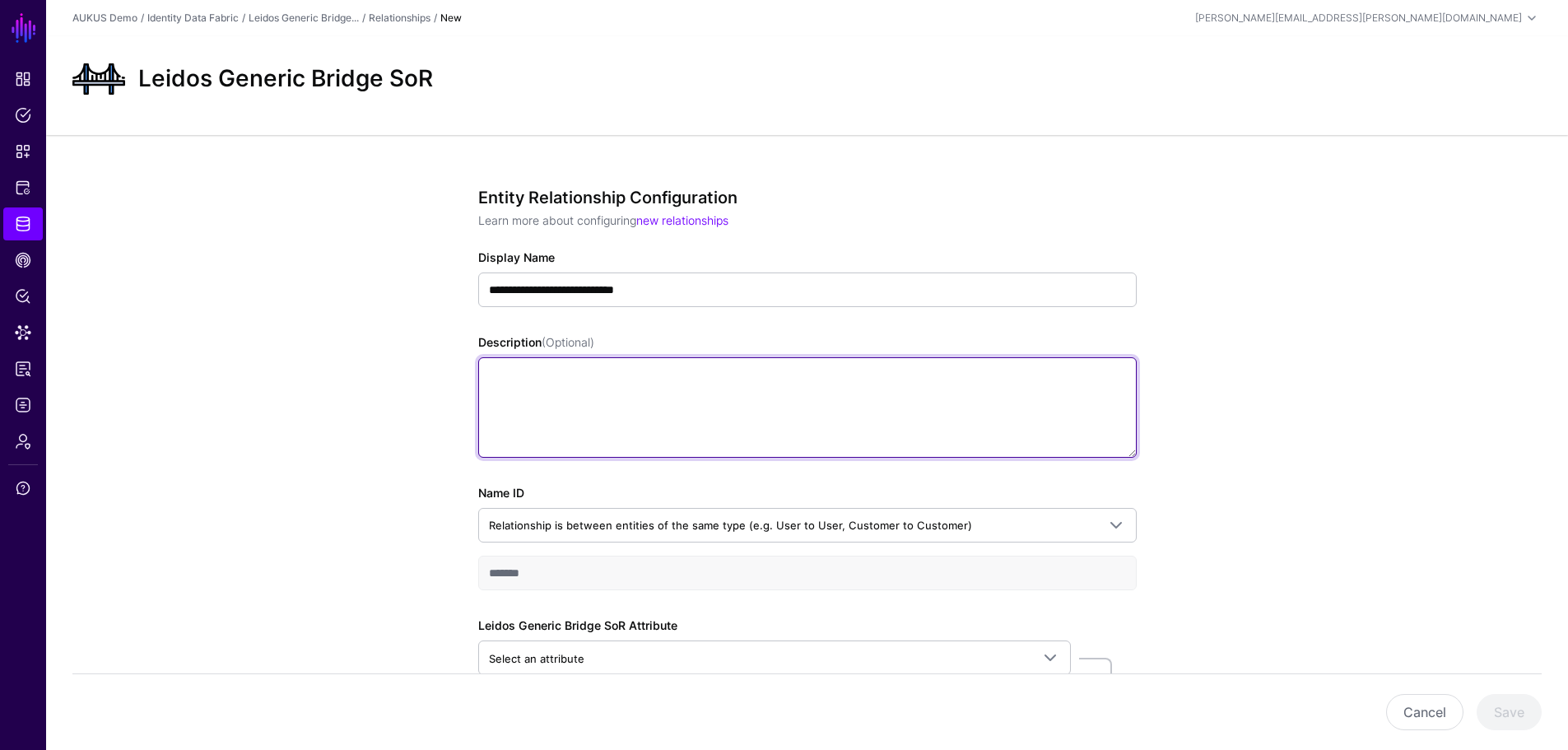
click at [570, 407] on textarea "Description (Optional)" at bounding box center [807, 407] width 658 height 101
type textarea "**********"
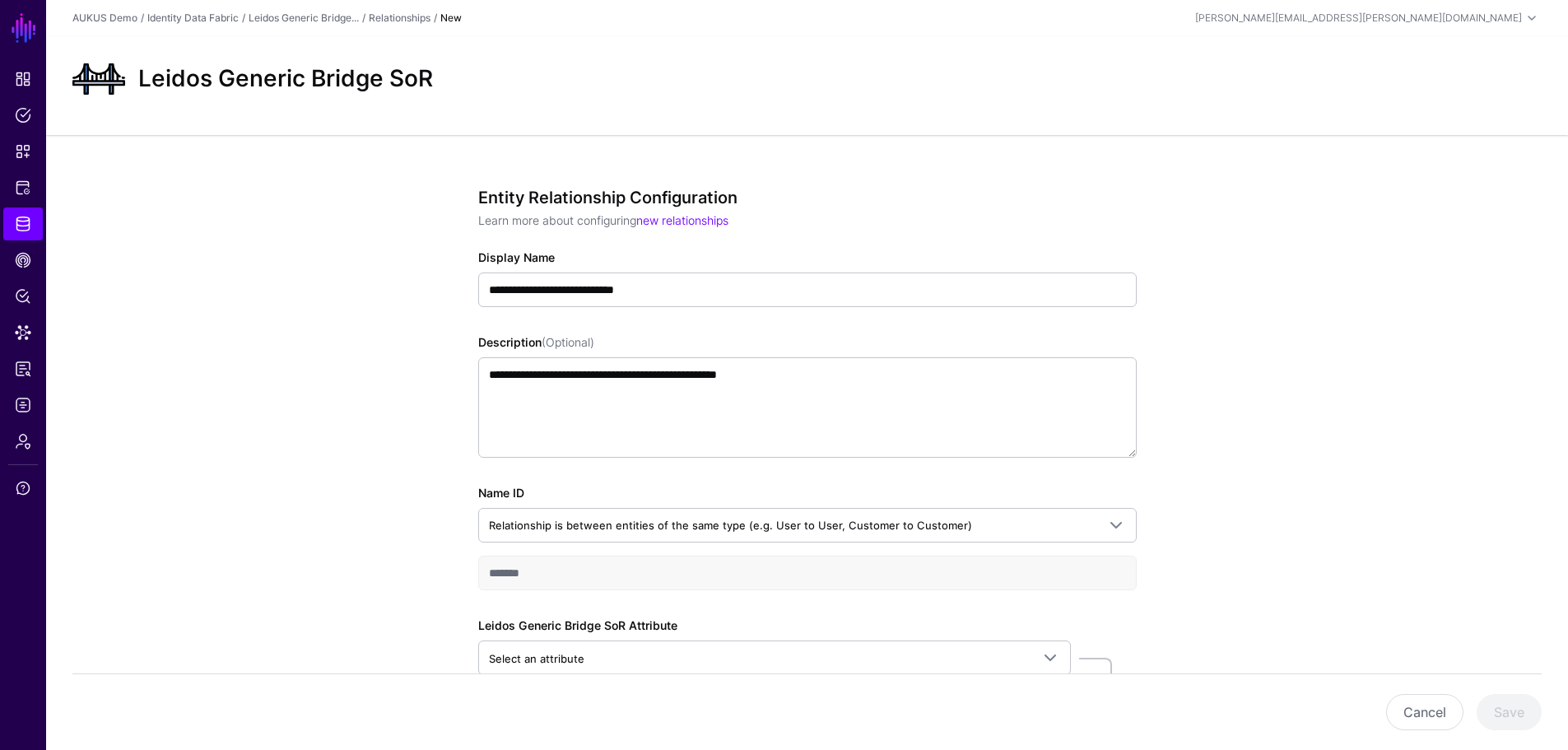
click at [1302, 477] on div "**********" at bounding box center [806, 532] width 1521 height 797
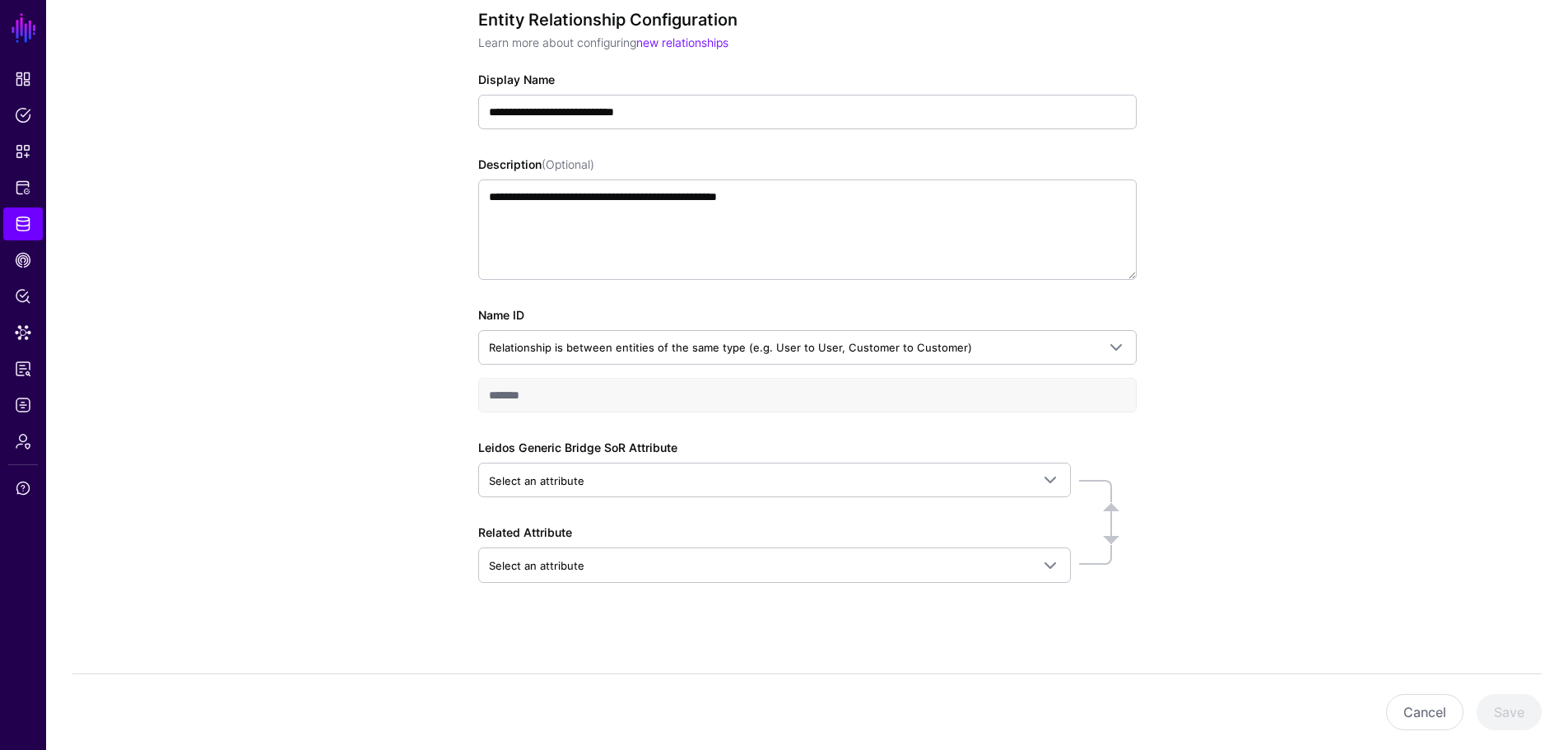
scroll to position [182, 0]
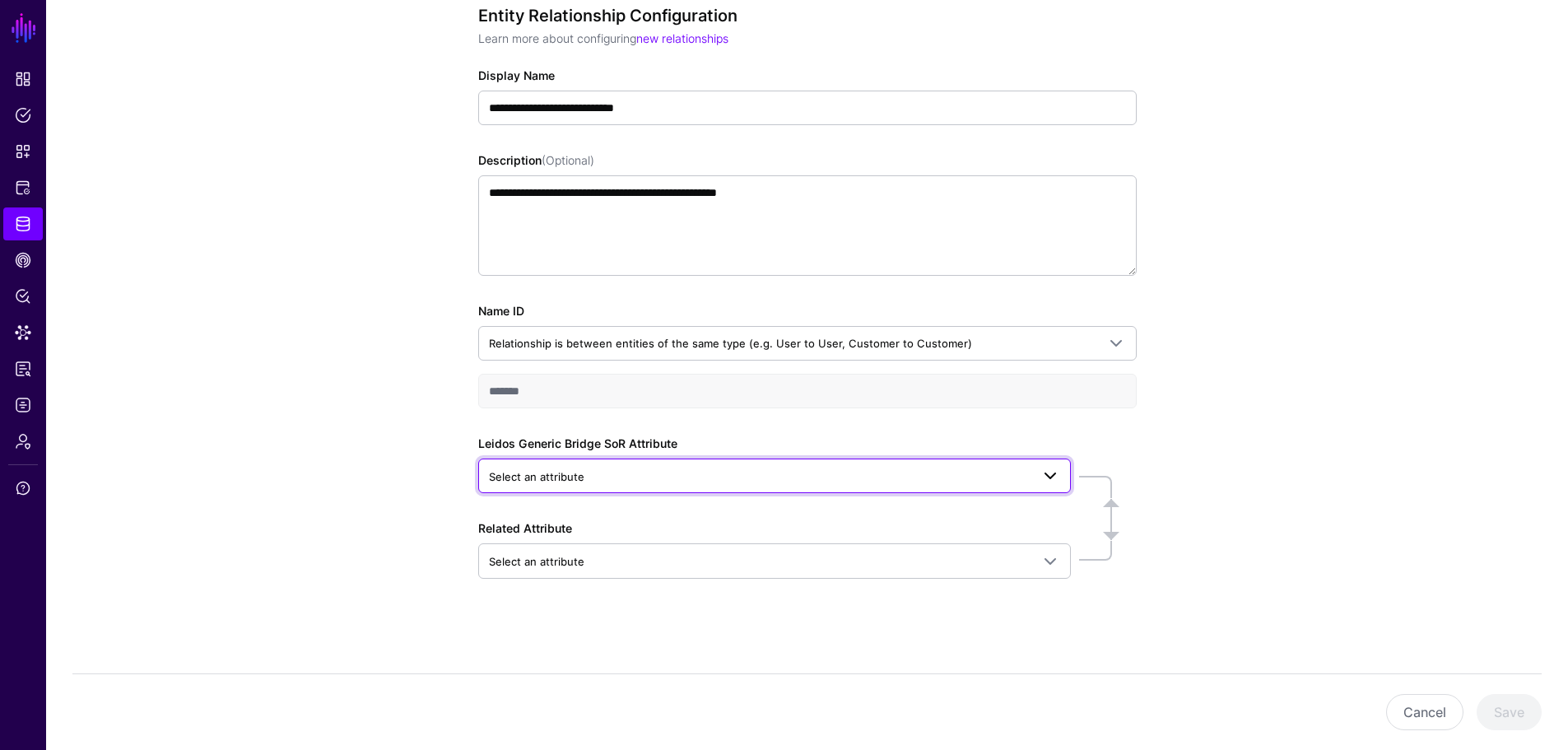
click at [1043, 474] on span at bounding box center [1049, 475] width 19 height 19
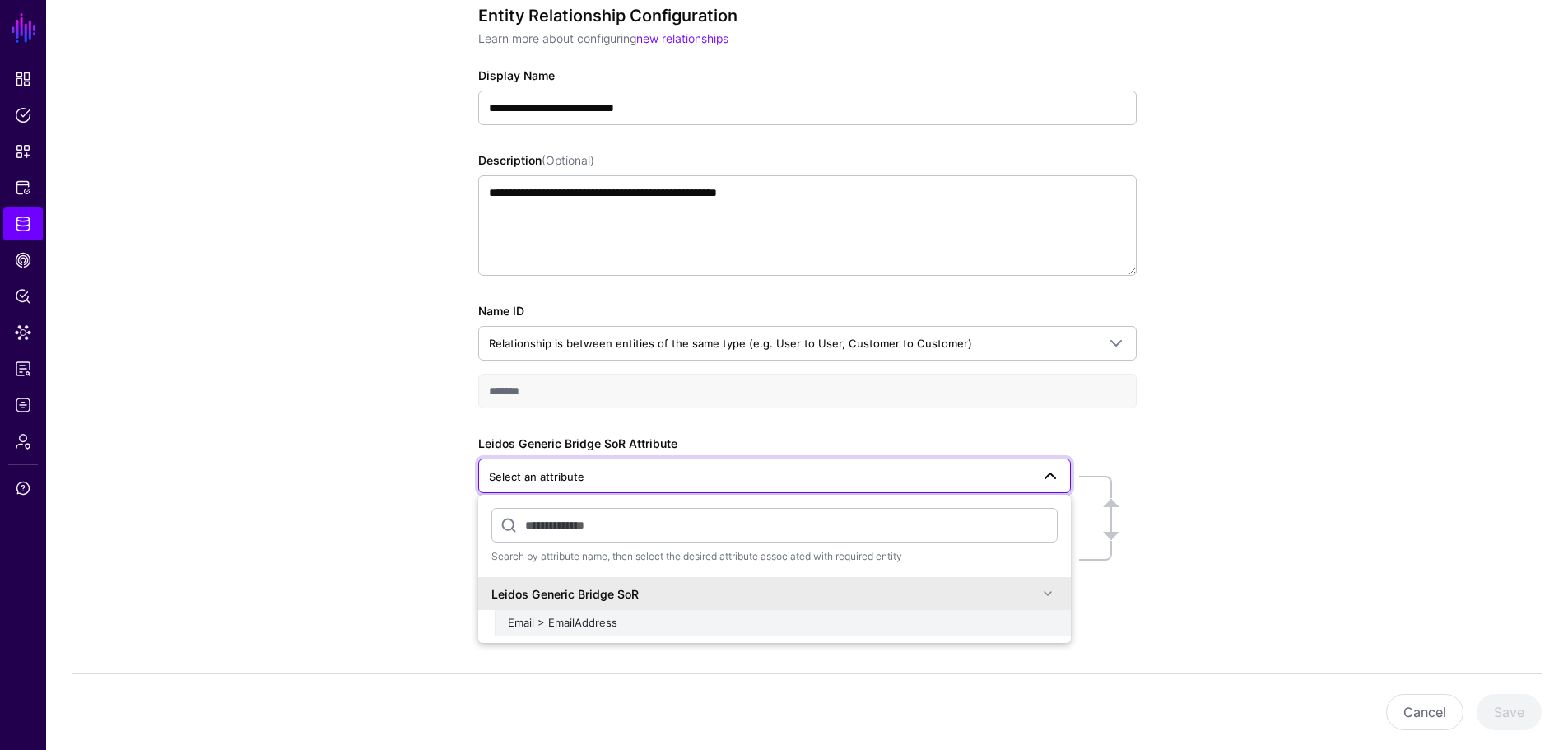
click at [590, 621] on span "Email > EmailAddress" at bounding box center [562, 622] width 109 height 14
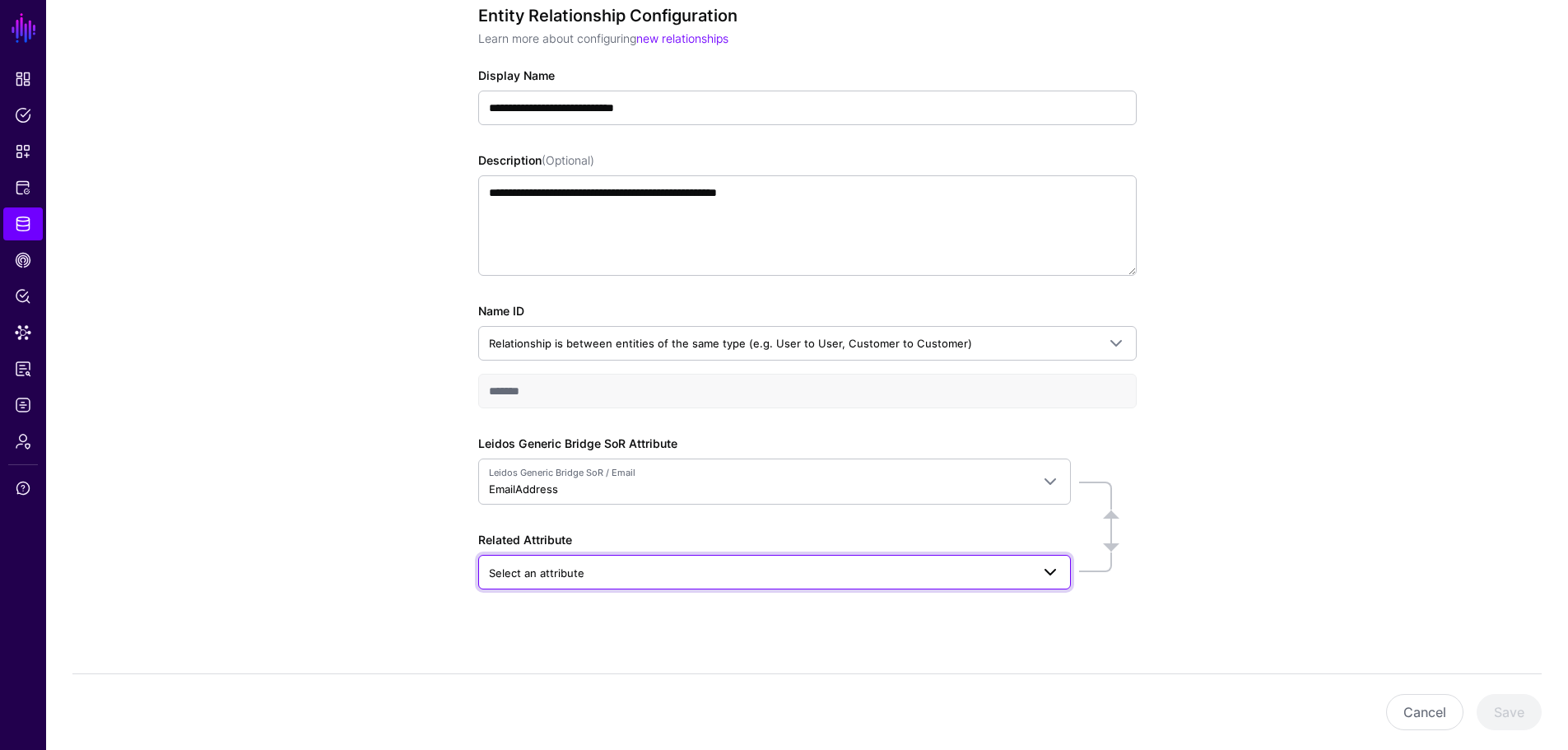
click at [1044, 572] on span at bounding box center [1049, 571] width 19 height 19
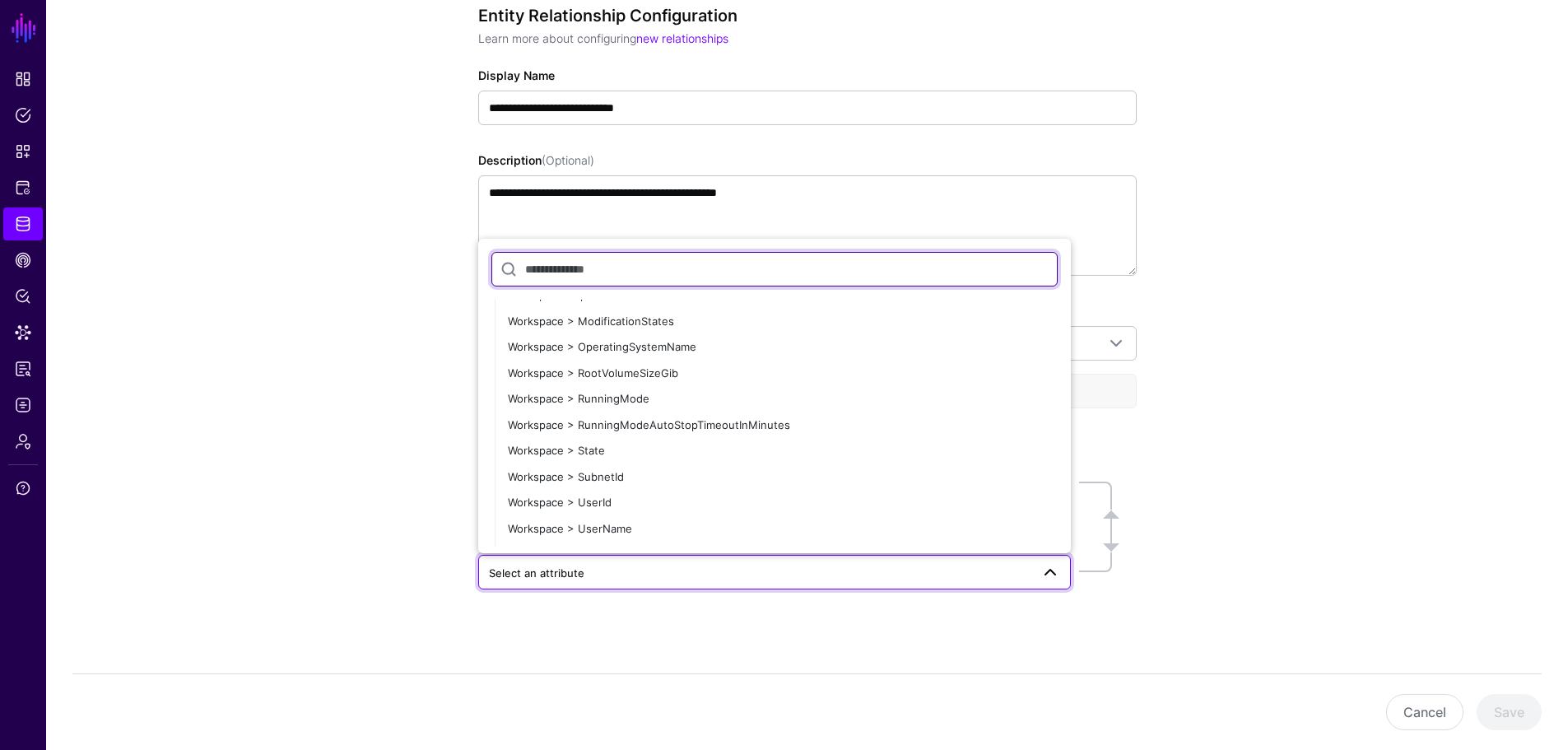
scroll to position [1564, 0]
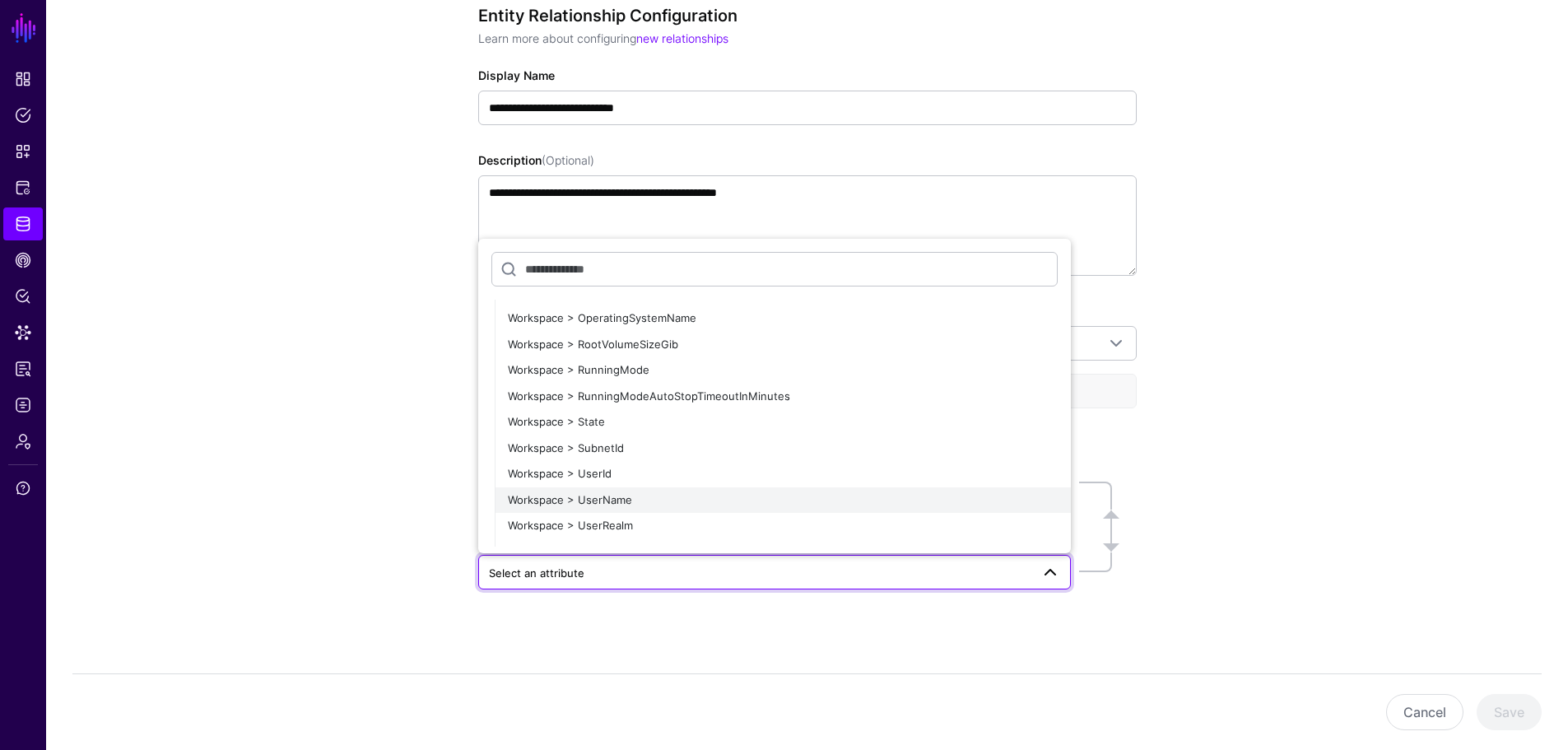
click at [635, 488] on button "Workspace > UserName" at bounding box center [782, 500] width 576 height 26
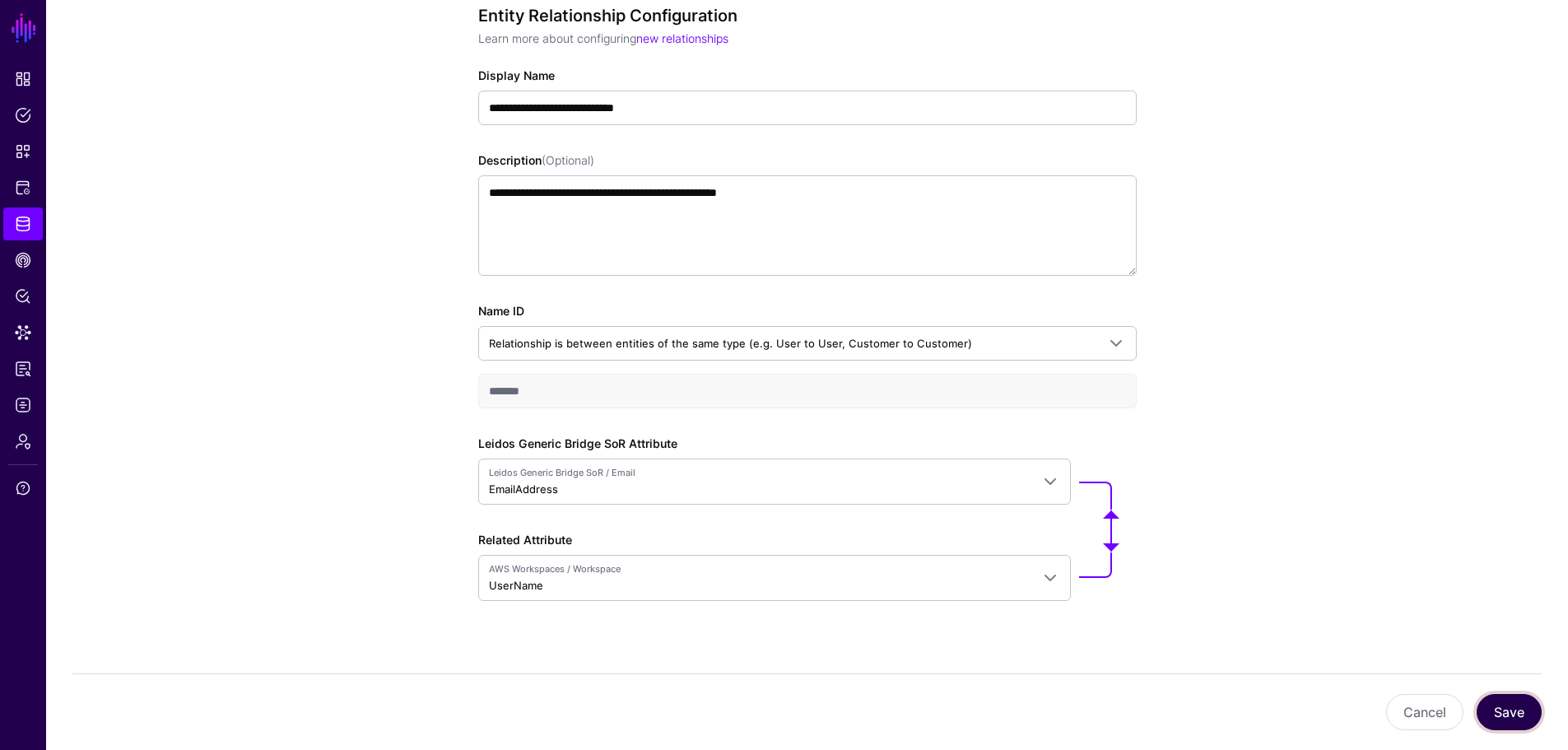
click at [1516, 716] on button "Save" at bounding box center [1509, 712] width 65 height 36
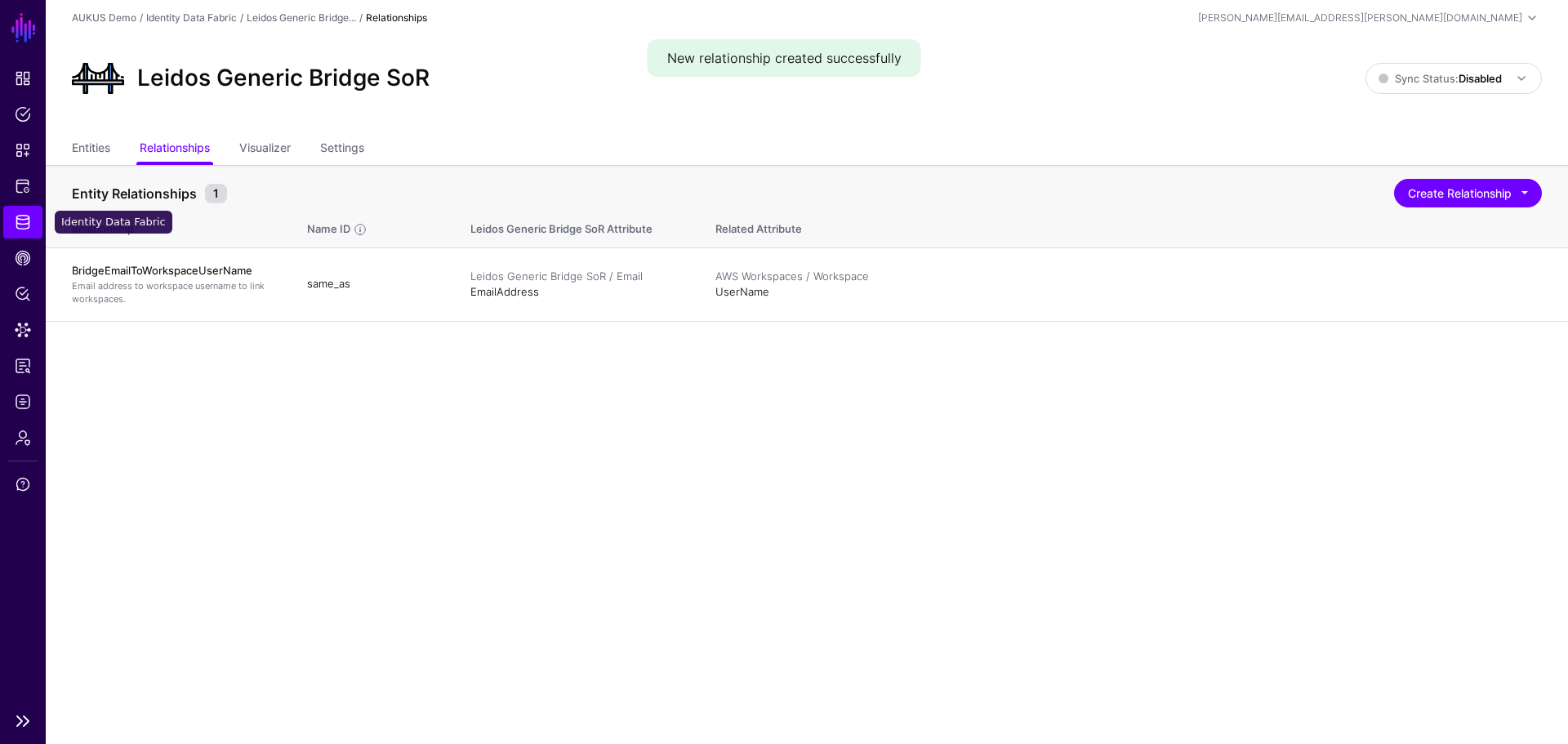
click at [17, 217] on span "Identity Data Fabric" at bounding box center [23, 222] width 16 height 16
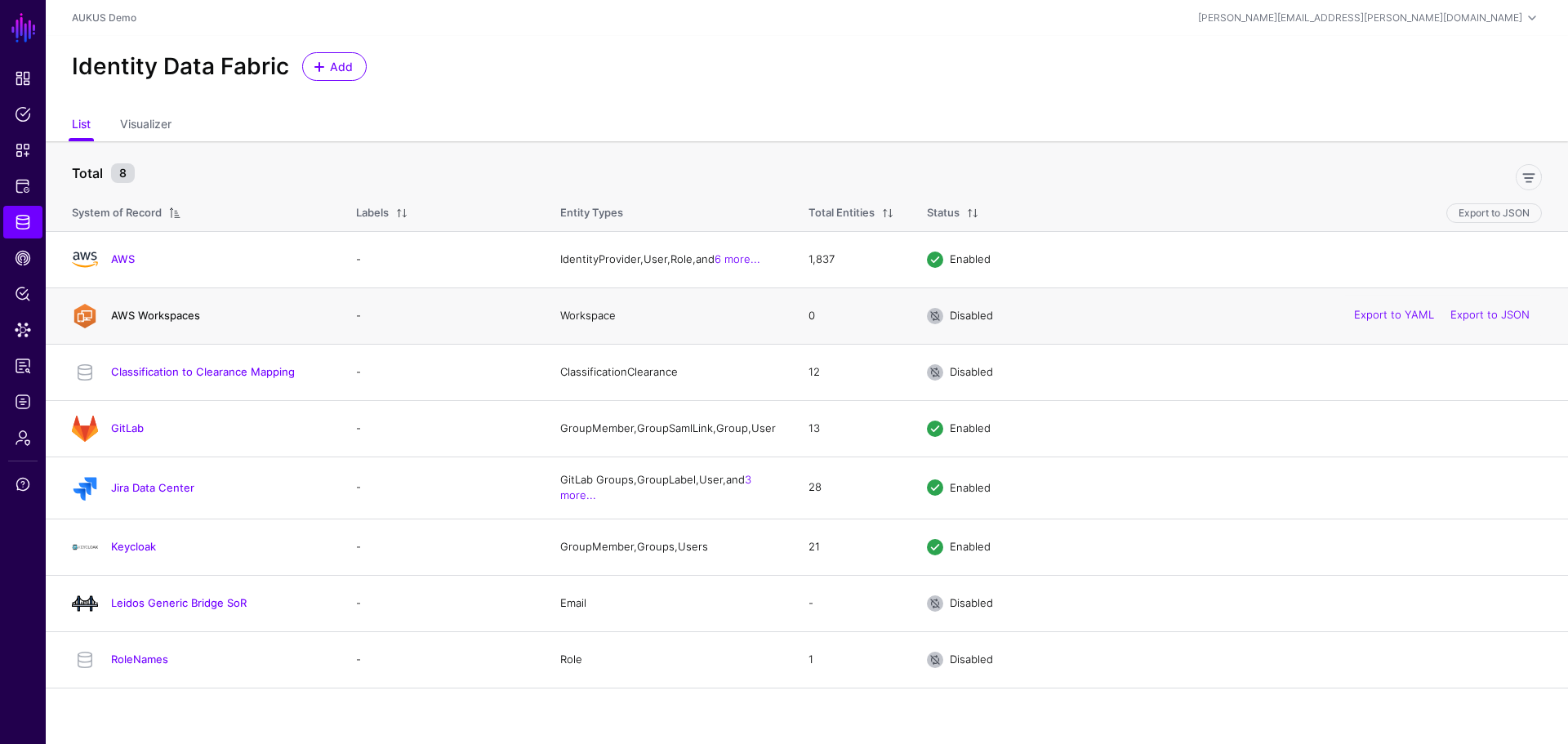
click at [192, 318] on link "AWS Workspaces" at bounding box center [155, 316] width 89 height 13
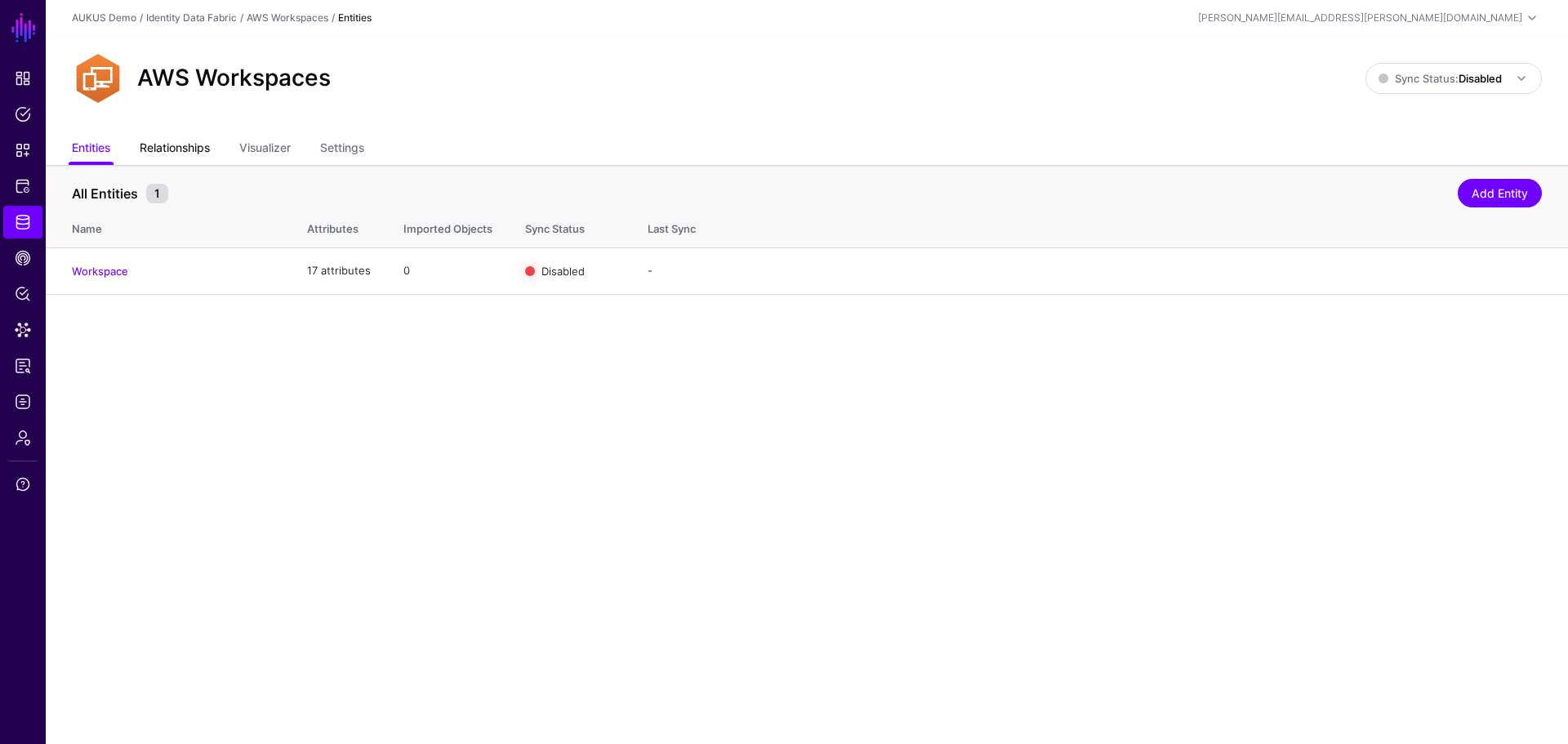
click at [162, 143] on link "Relationships" at bounding box center [175, 149] width 71 height 31
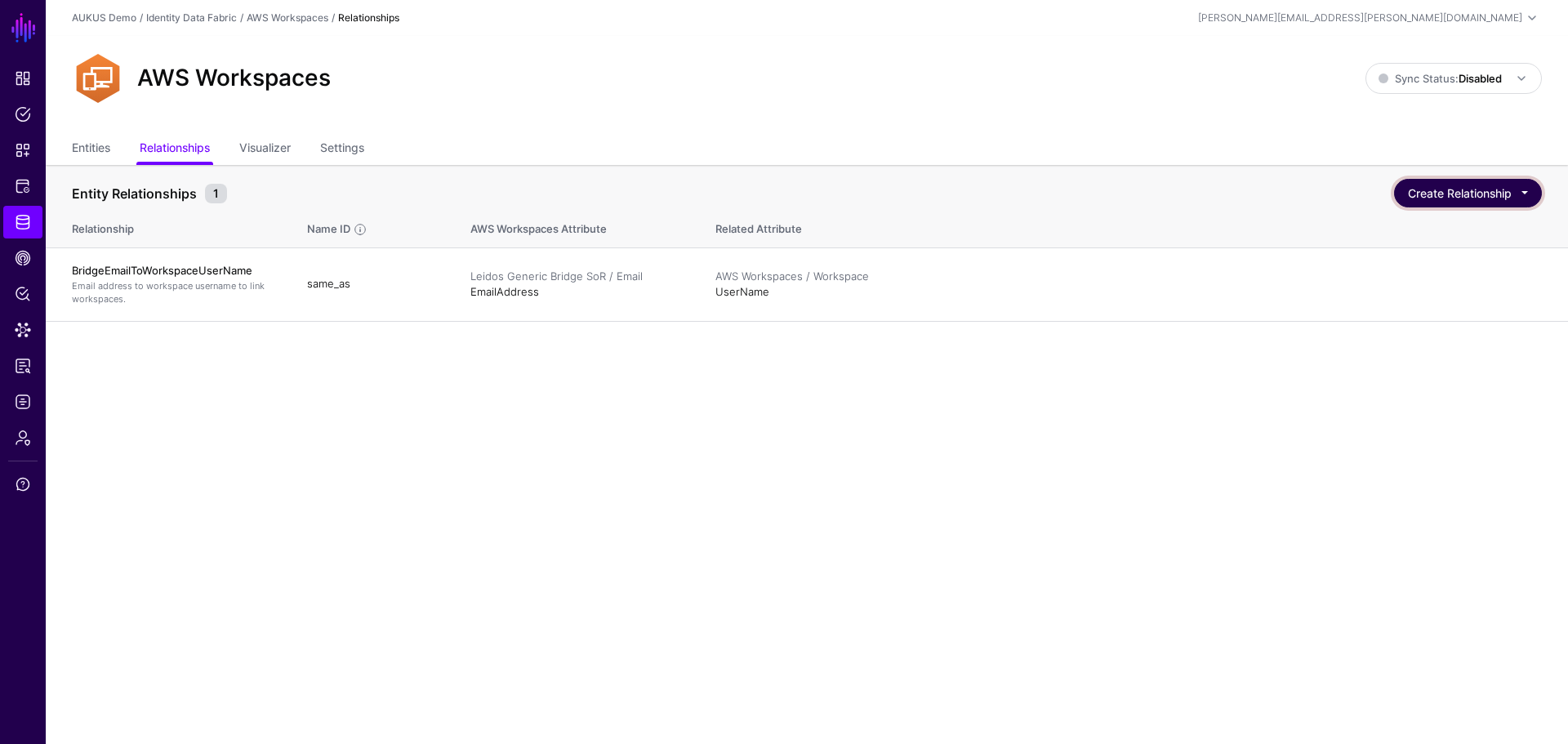
click at [1476, 187] on button "Create Relationship" at bounding box center [1468, 193] width 148 height 29
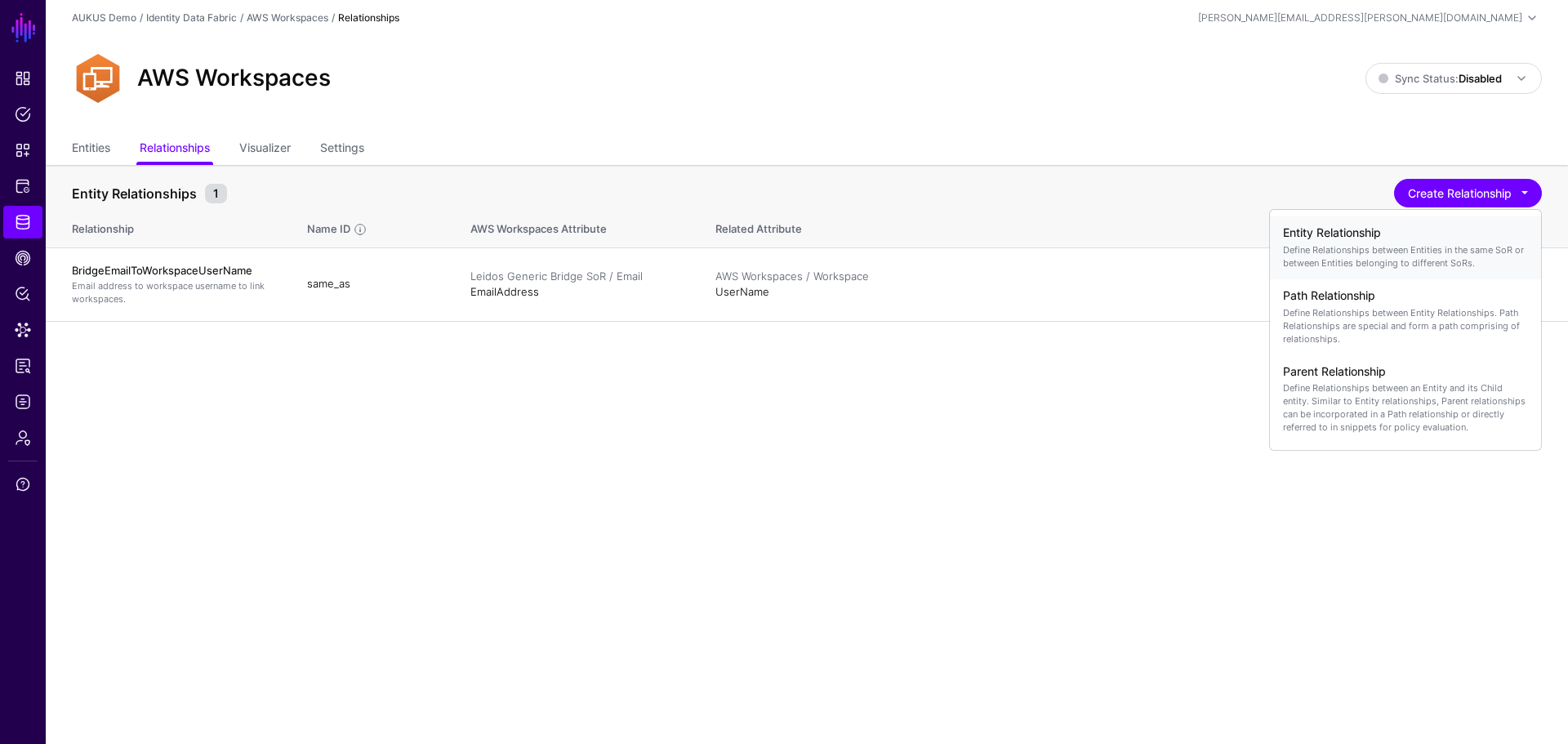
click at [1367, 251] on p "Define Relationships between Entities in the same SoR or between Entities belon…" at bounding box center [1406, 256] width 245 height 26
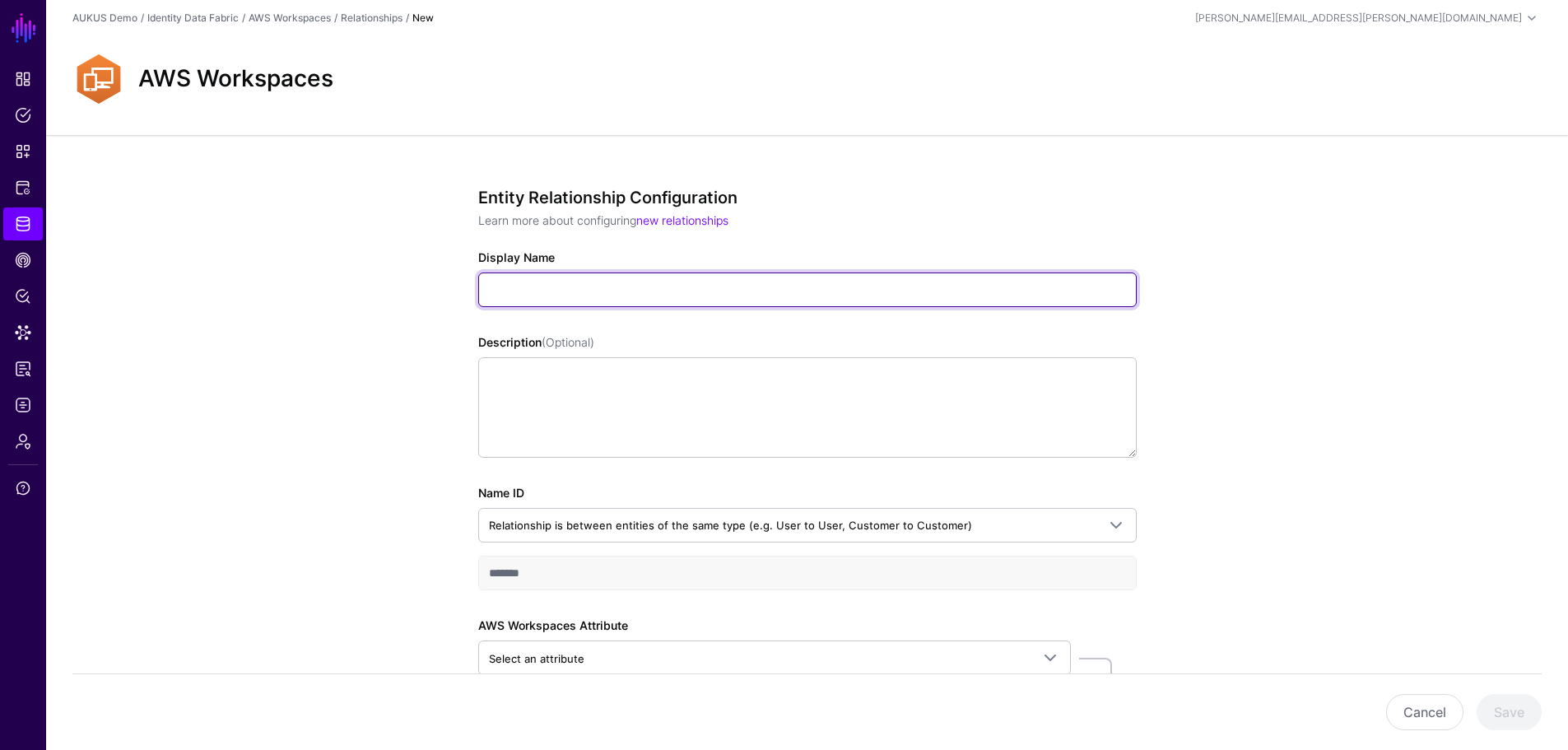
click at [516, 282] on input "Display Name" at bounding box center [807, 290] width 658 height 35
paste input "**********"
type input "**********"
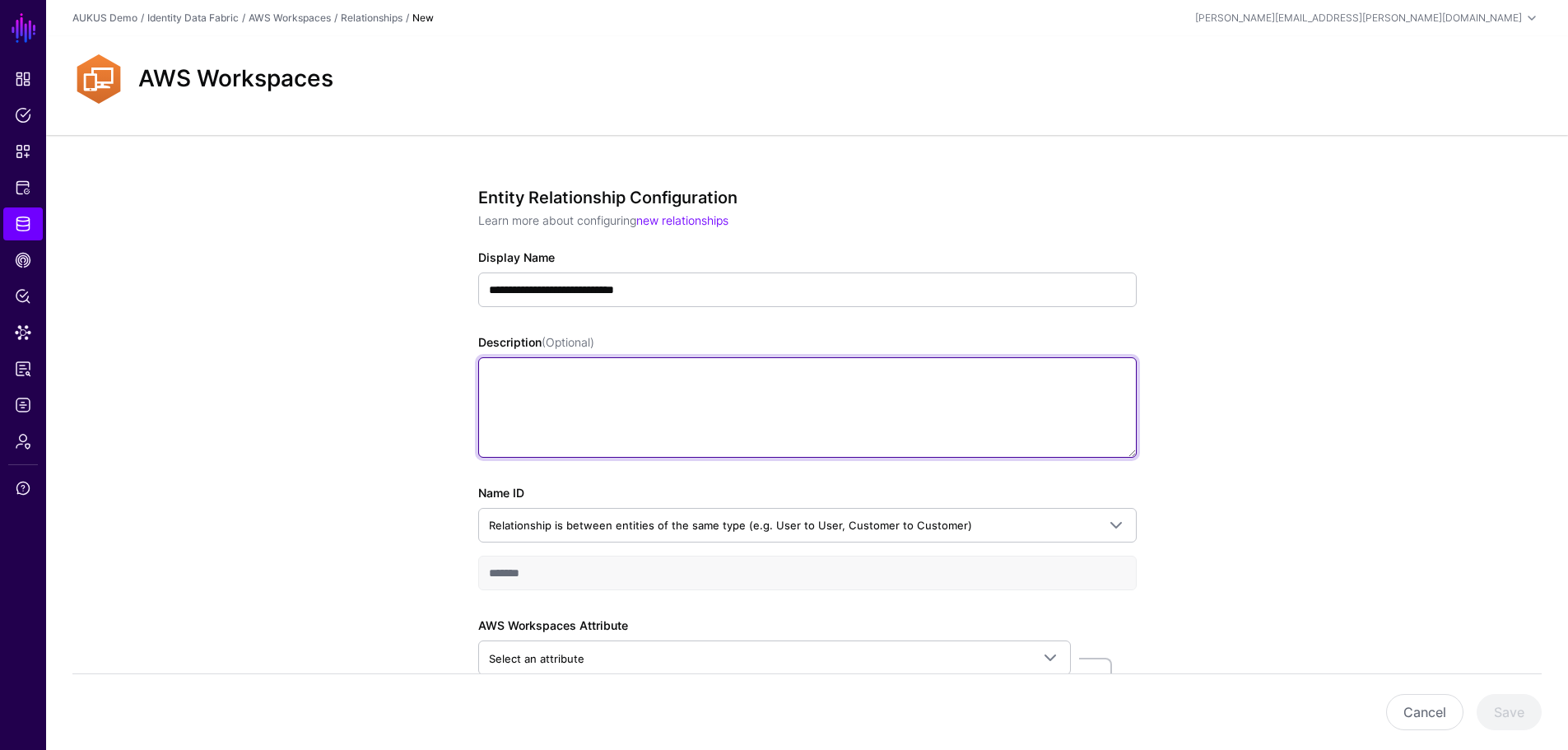
click at [699, 378] on textarea "Description (Optional)" at bounding box center [807, 407] width 658 height 101
type textarea "**********"
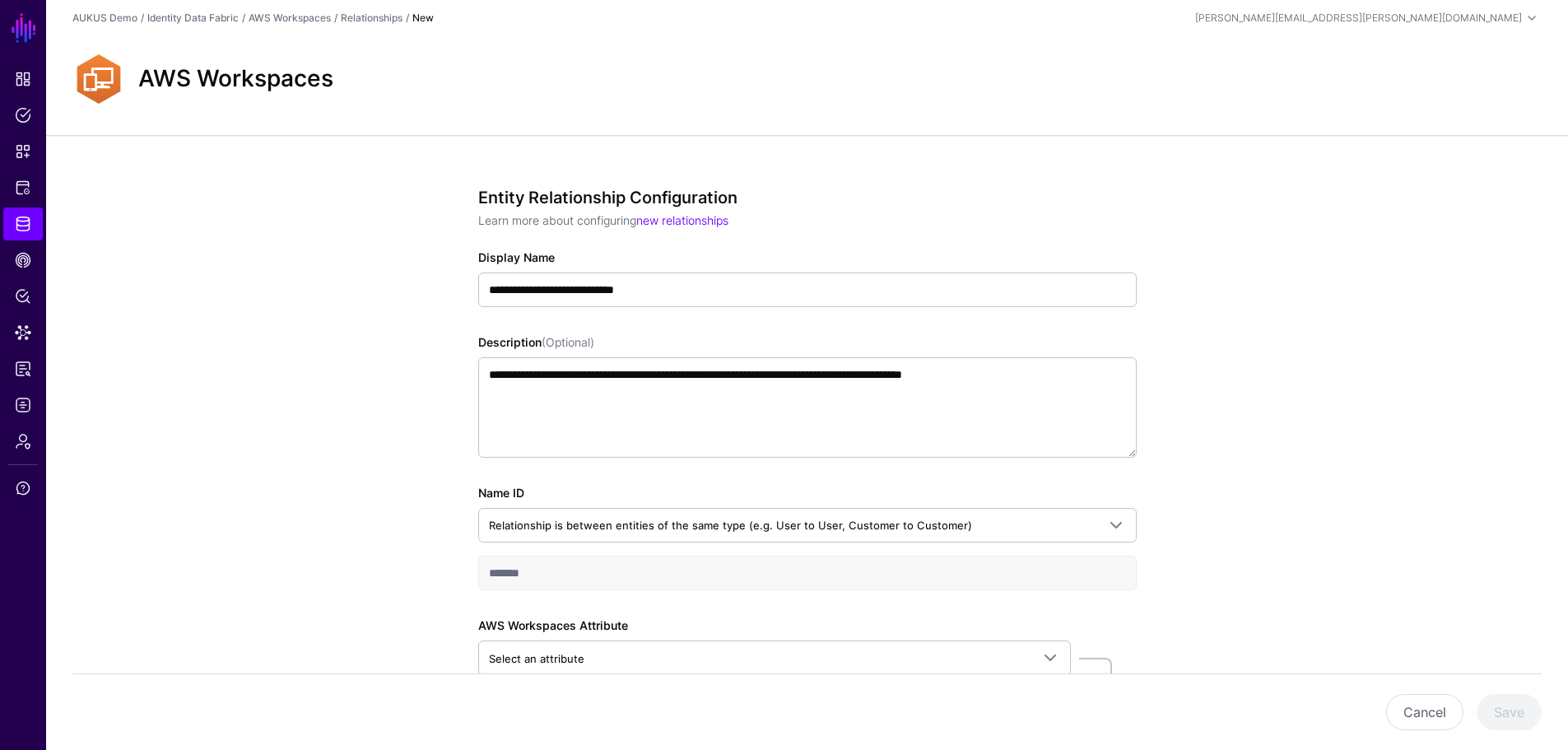
click at [1230, 496] on div "**********" at bounding box center [806, 532] width 1521 height 797
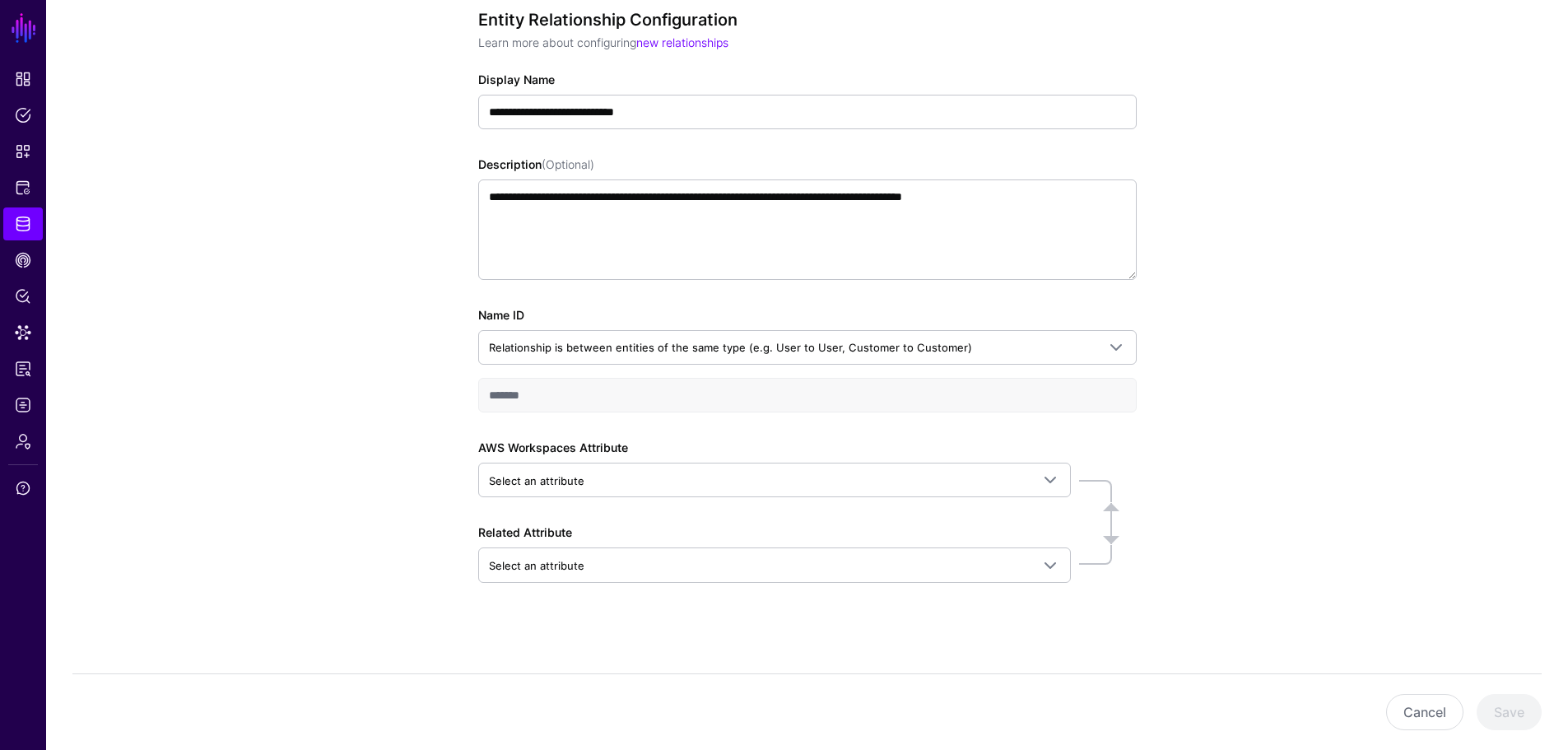
scroll to position [182, 0]
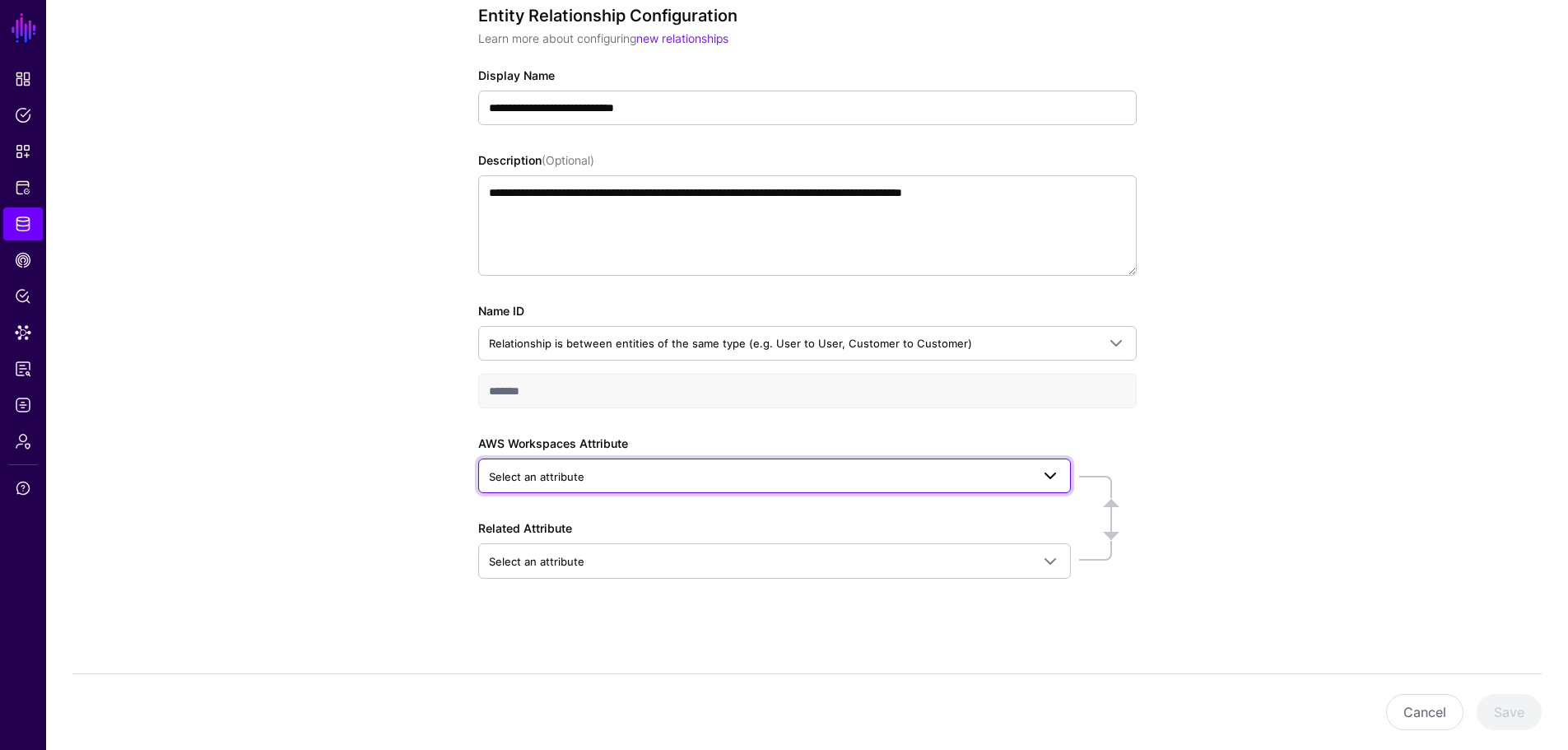
click at [1050, 477] on span at bounding box center [1049, 475] width 19 height 19
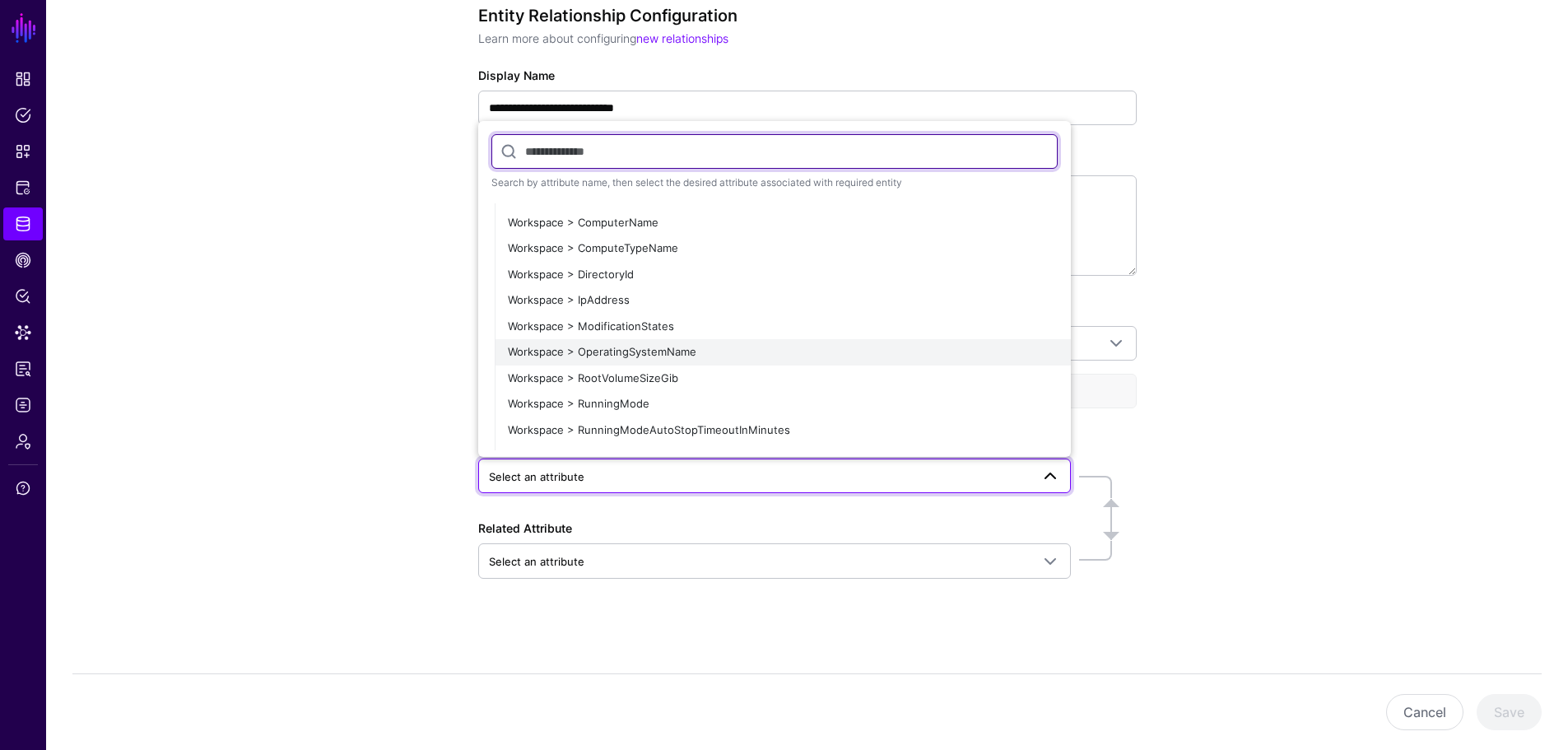
scroll to position [227, 0]
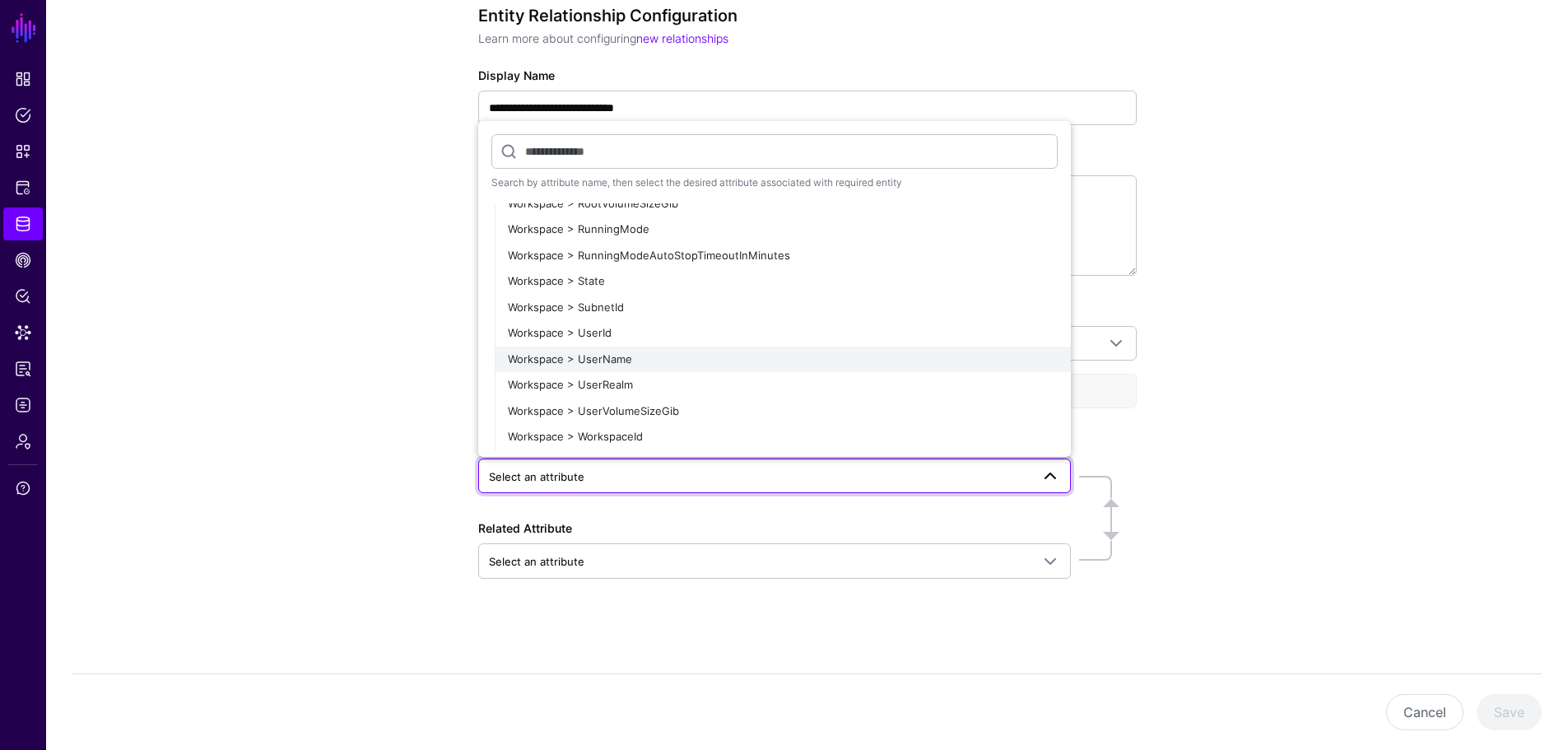
click at [591, 359] on span "Workspace > UserName" at bounding box center [569, 359] width 124 height 14
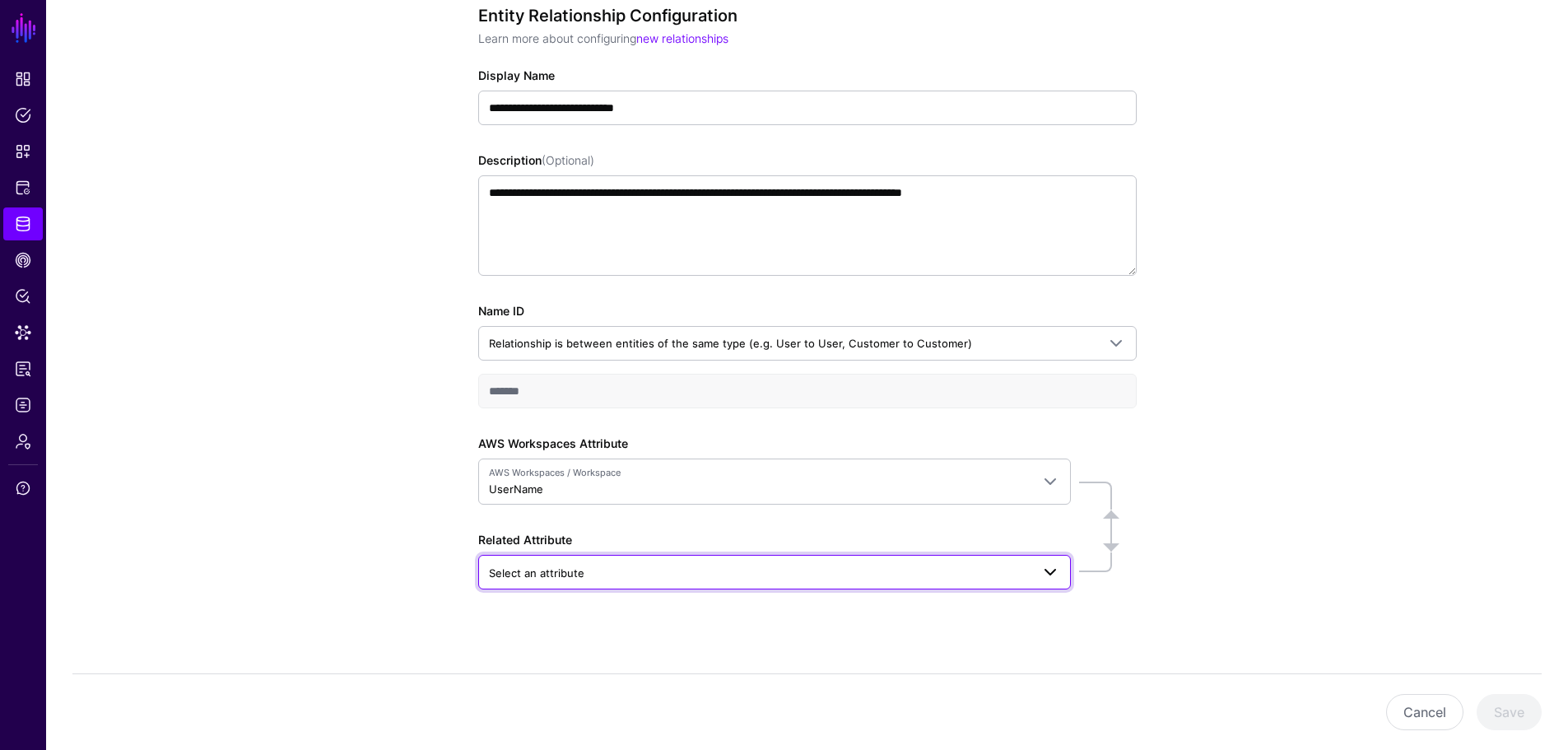
click at [1054, 571] on span at bounding box center [1049, 571] width 19 height 19
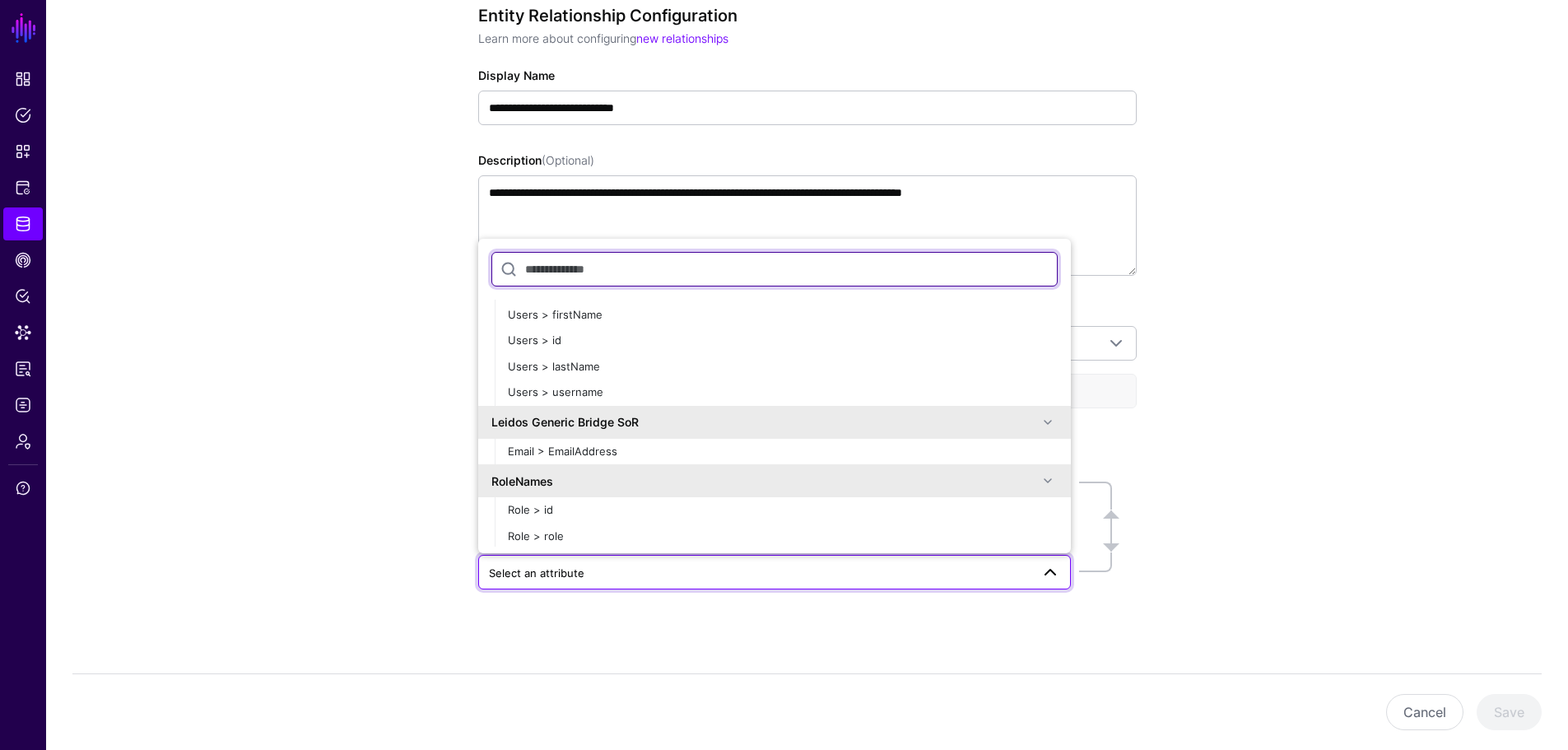
scroll to position [5981, 0]
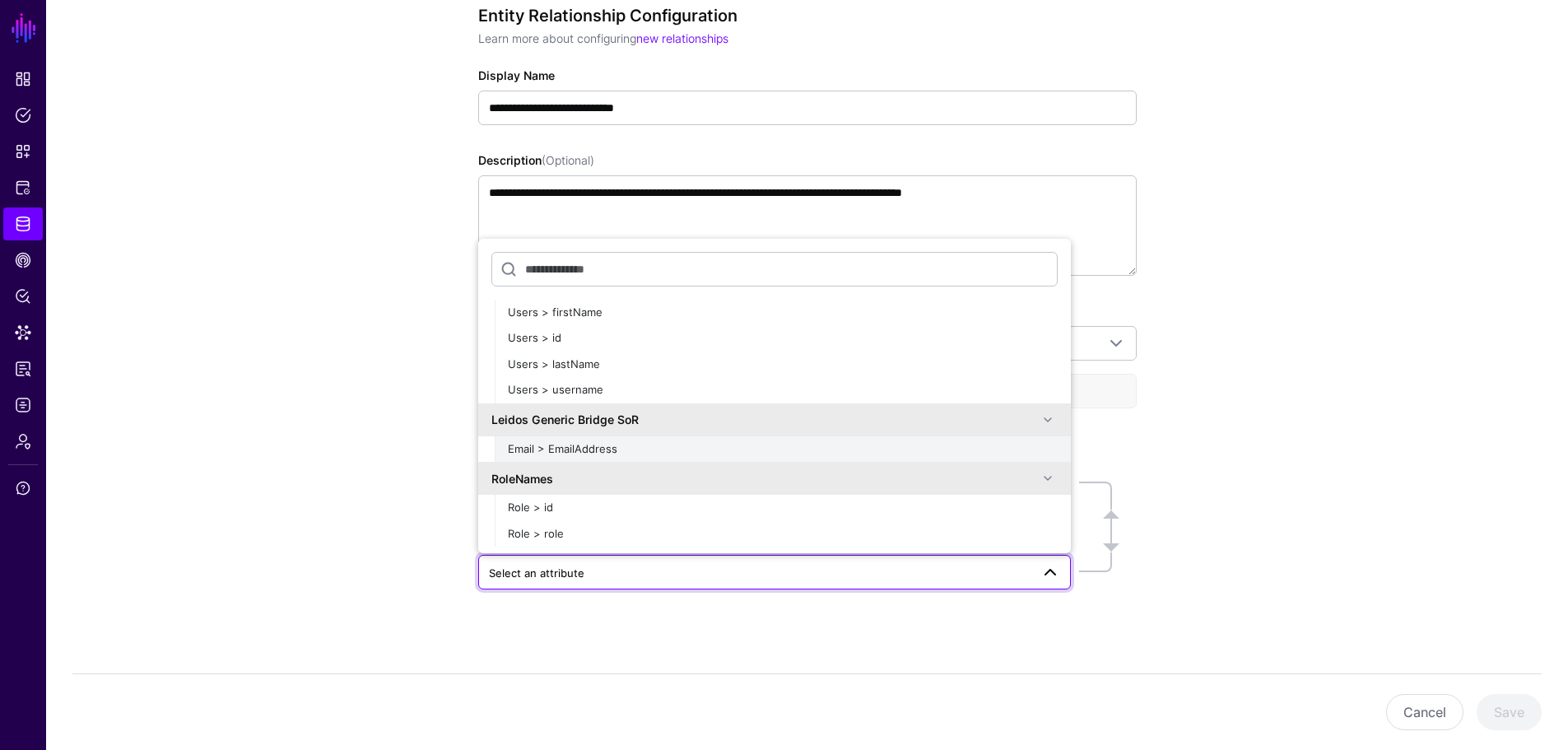
click at [597, 446] on span "Email > EmailAddress" at bounding box center [562, 449] width 109 height 14
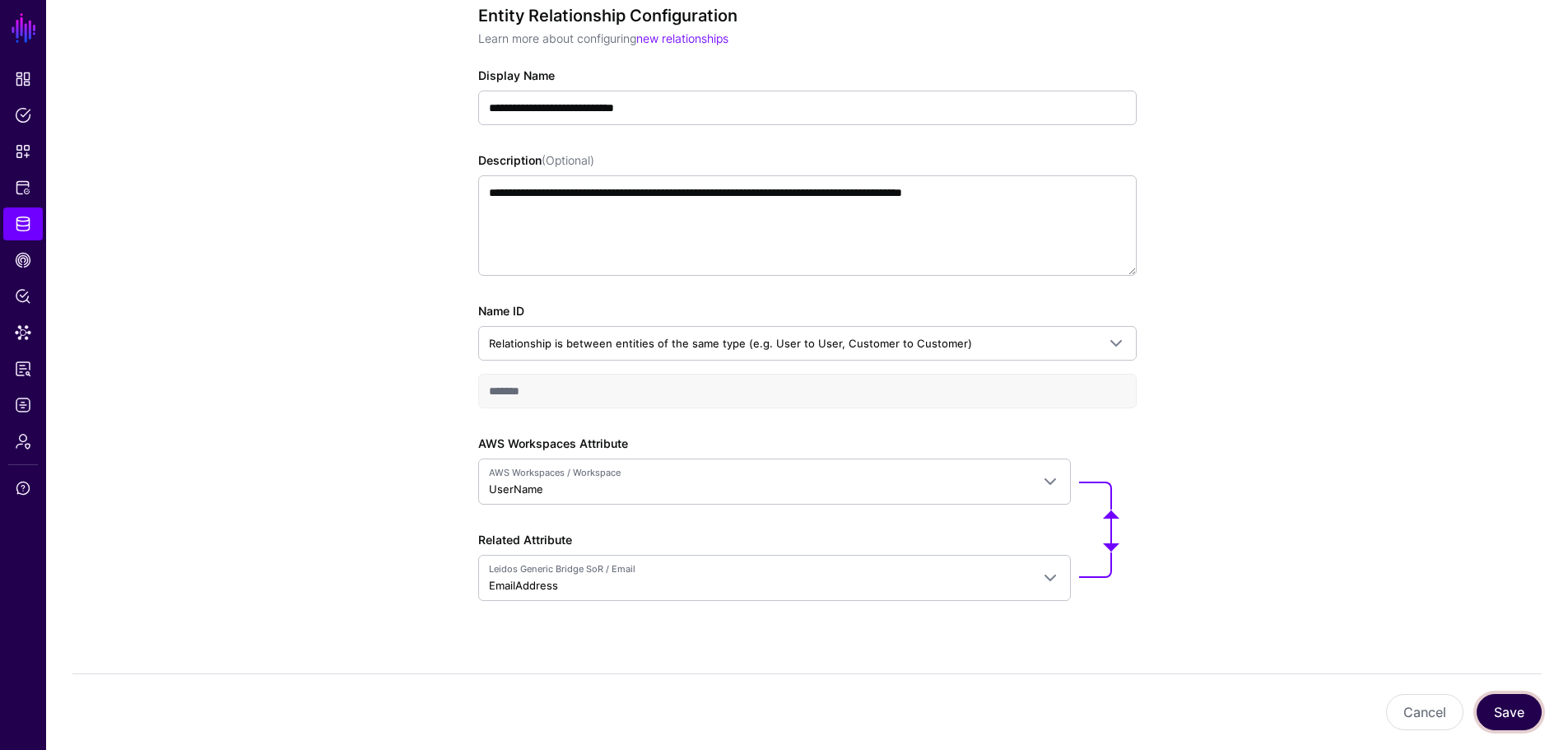
click at [1525, 714] on button "Save" at bounding box center [1509, 712] width 65 height 36
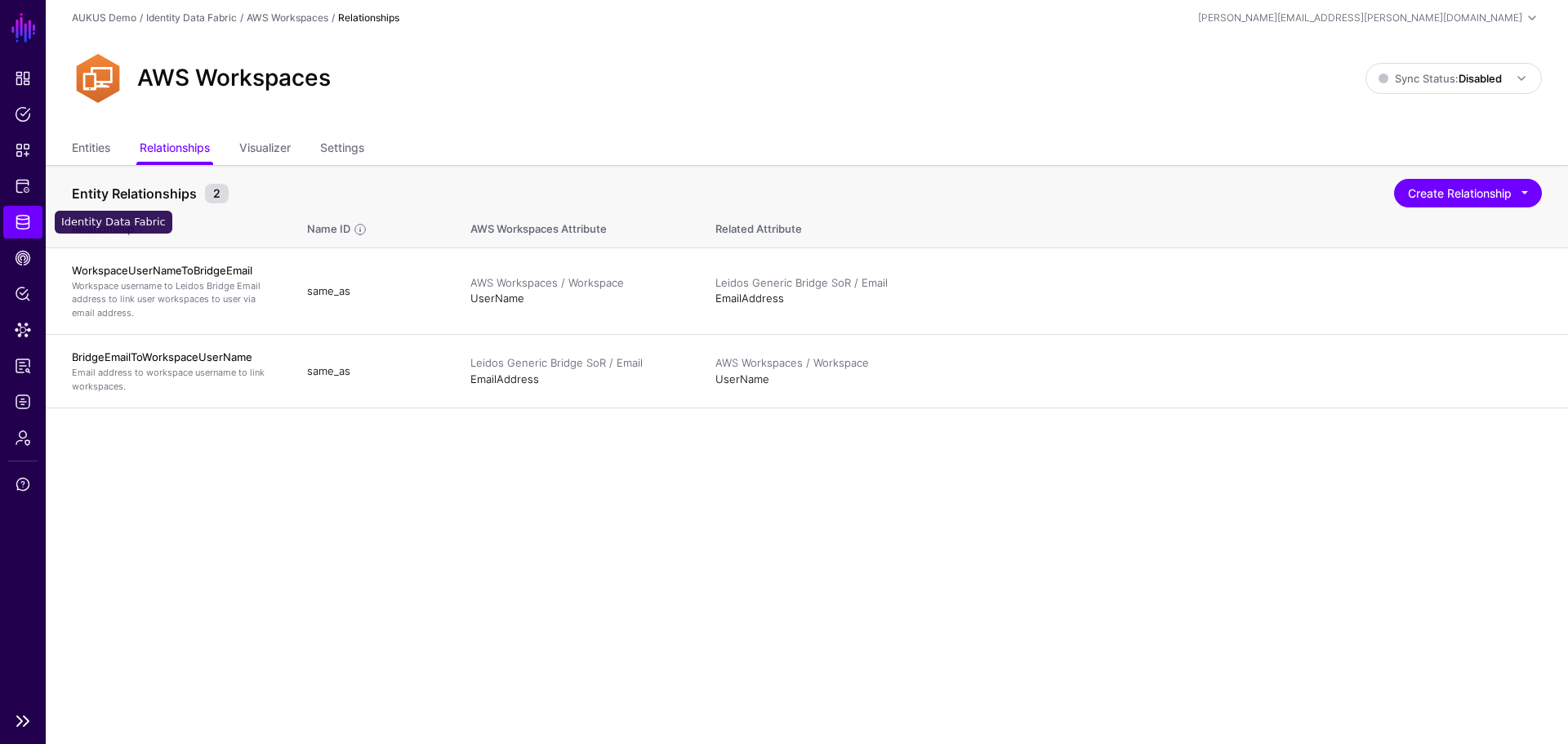
click at [20, 222] on span "Identity Data Fabric" at bounding box center [23, 222] width 16 height 16
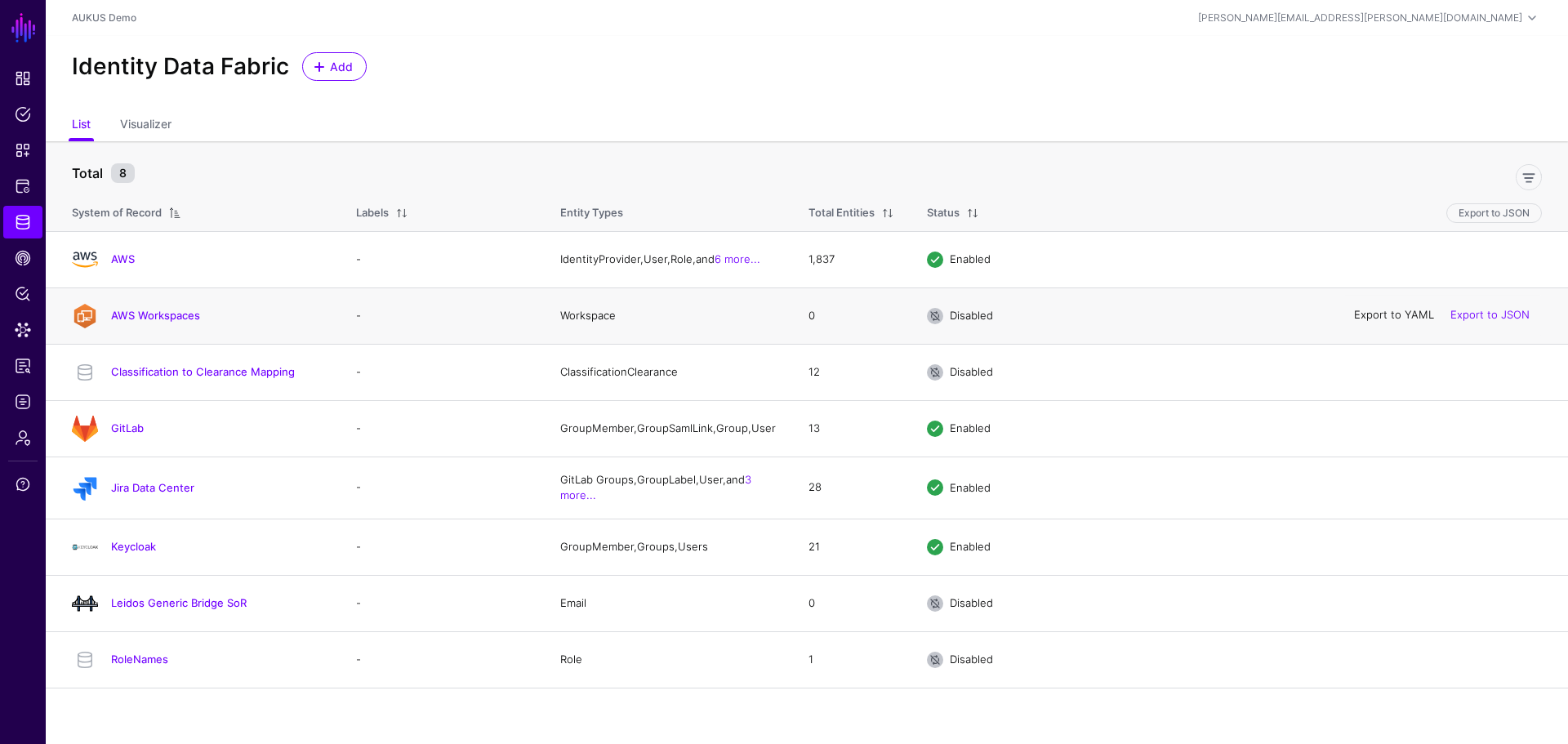
drag, startPoint x: 1396, startPoint y: 308, endPoint x: 1382, endPoint y: 340, distance: 34.9
click at [1397, 310] on link "Export to YAML" at bounding box center [1393, 316] width 80 height 13
click at [1369, 608] on link "Export to YAML" at bounding box center [1393, 603] width 80 height 13
drag, startPoint x: 1393, startPoint y: 313, endPoint x: 1231, endPoint y: 358, distance: 168.1
click at [0, 0] on link "Export to YAML" at bounding box center [0, 0] width 0 height 0
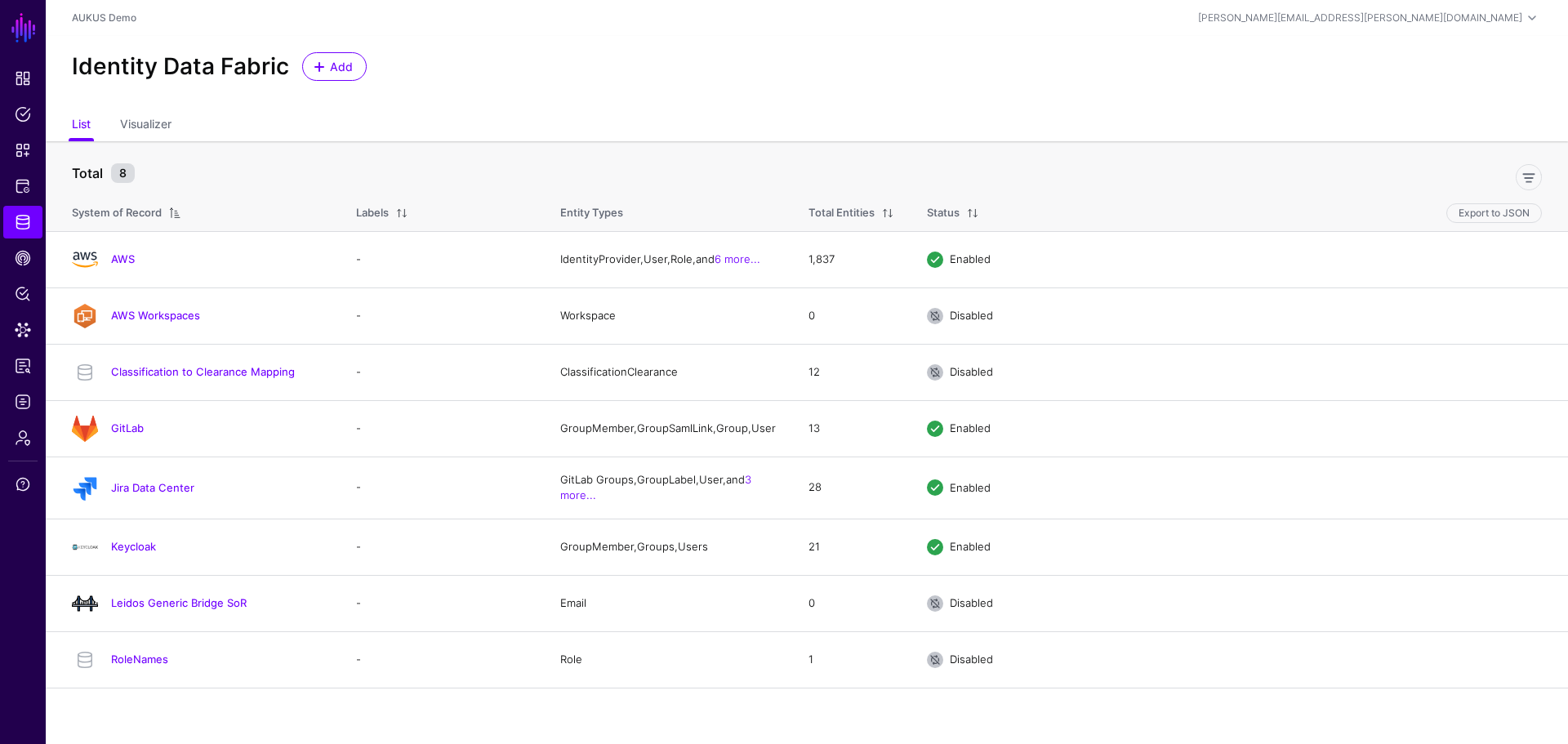
click at [1085, 39] on div "Identity Data Fabric Add" at bounding box center [806, 73] width 1523 height 74
